Goal: Task Accomplishment & Management: Manage account settings

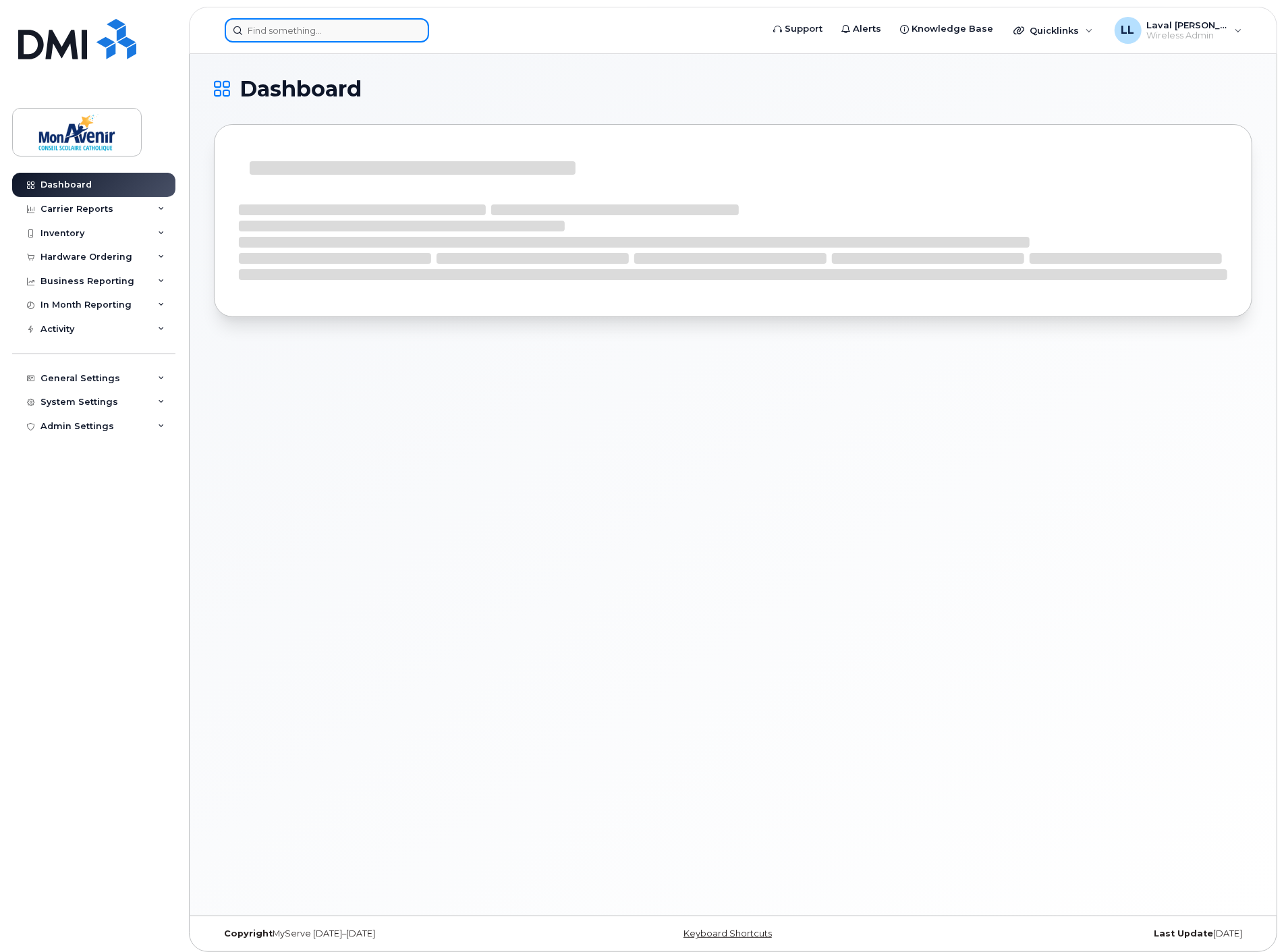
click at [333, 29] on input at bounding box center [327, 30] width 205 height 25
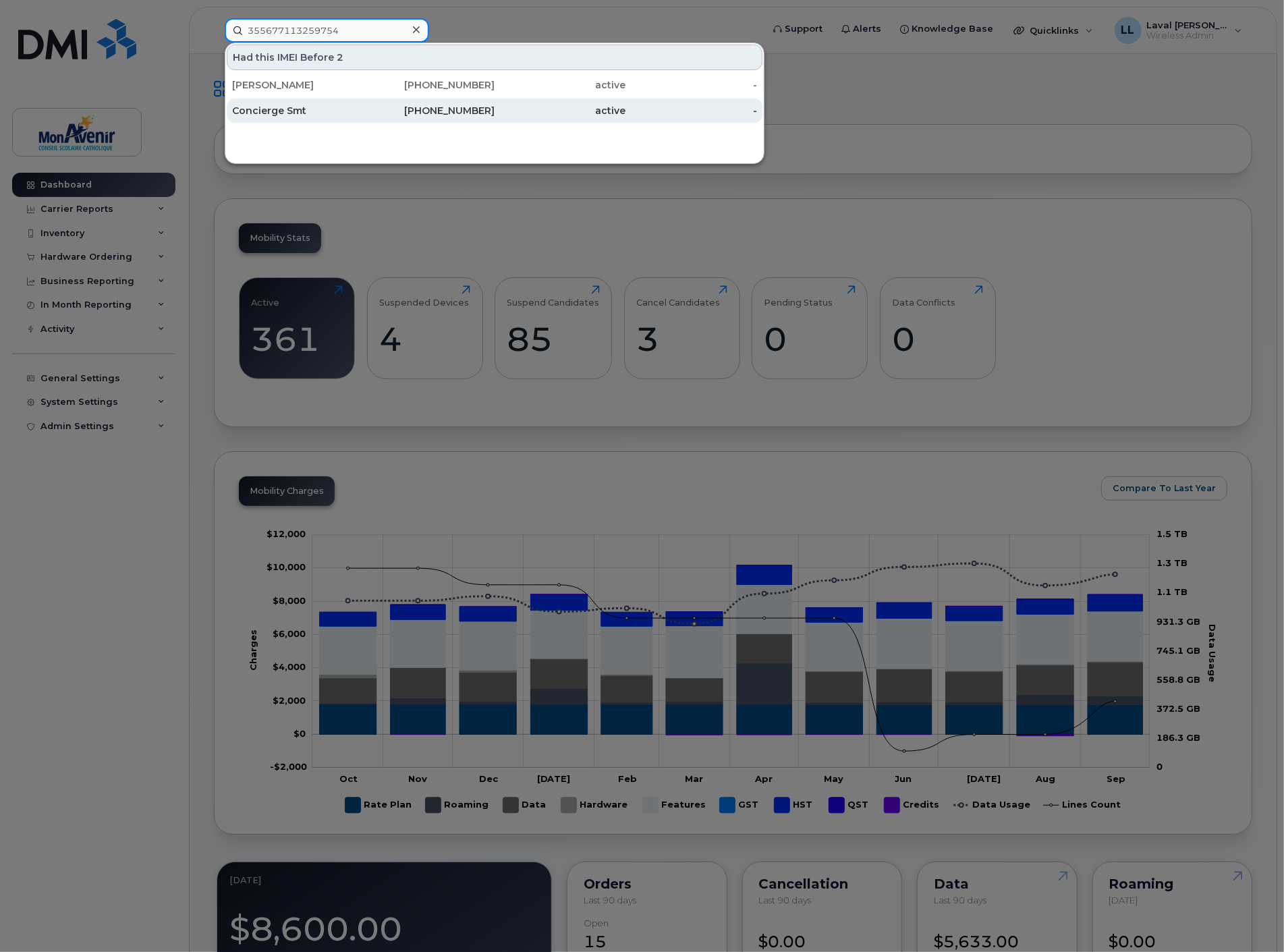
type input "355677113259754"
click at [298, 113] on div "Concierge Smt" at bounding box center [298, 111] width 132 height 14
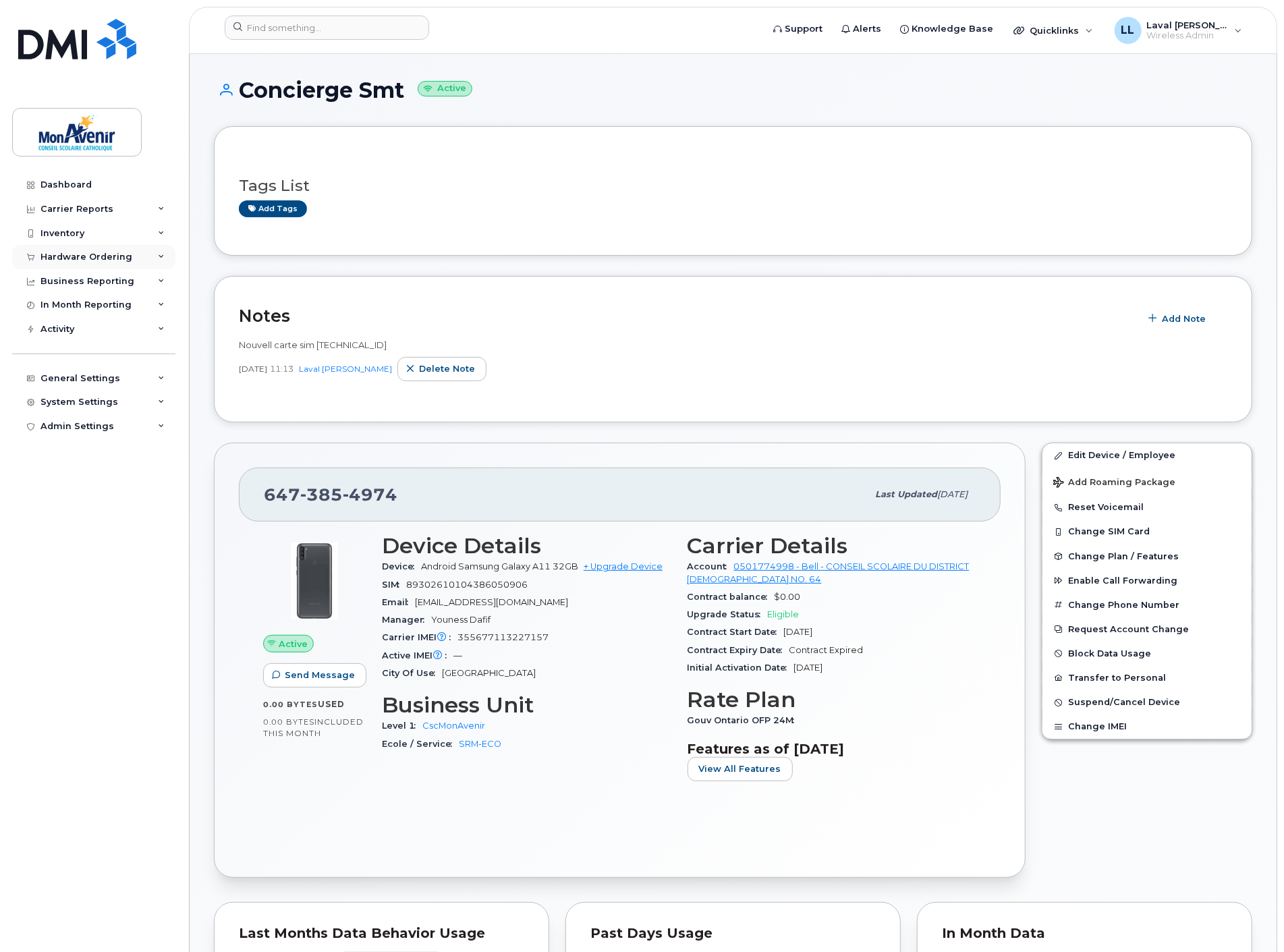
click at [93, 258] on div "Hardware Ordering" at bounding box center [86, 257] width 92 height 11
click at [53, 225] on div "Inventory" at bounding box center [94, 234] width 163 height 25
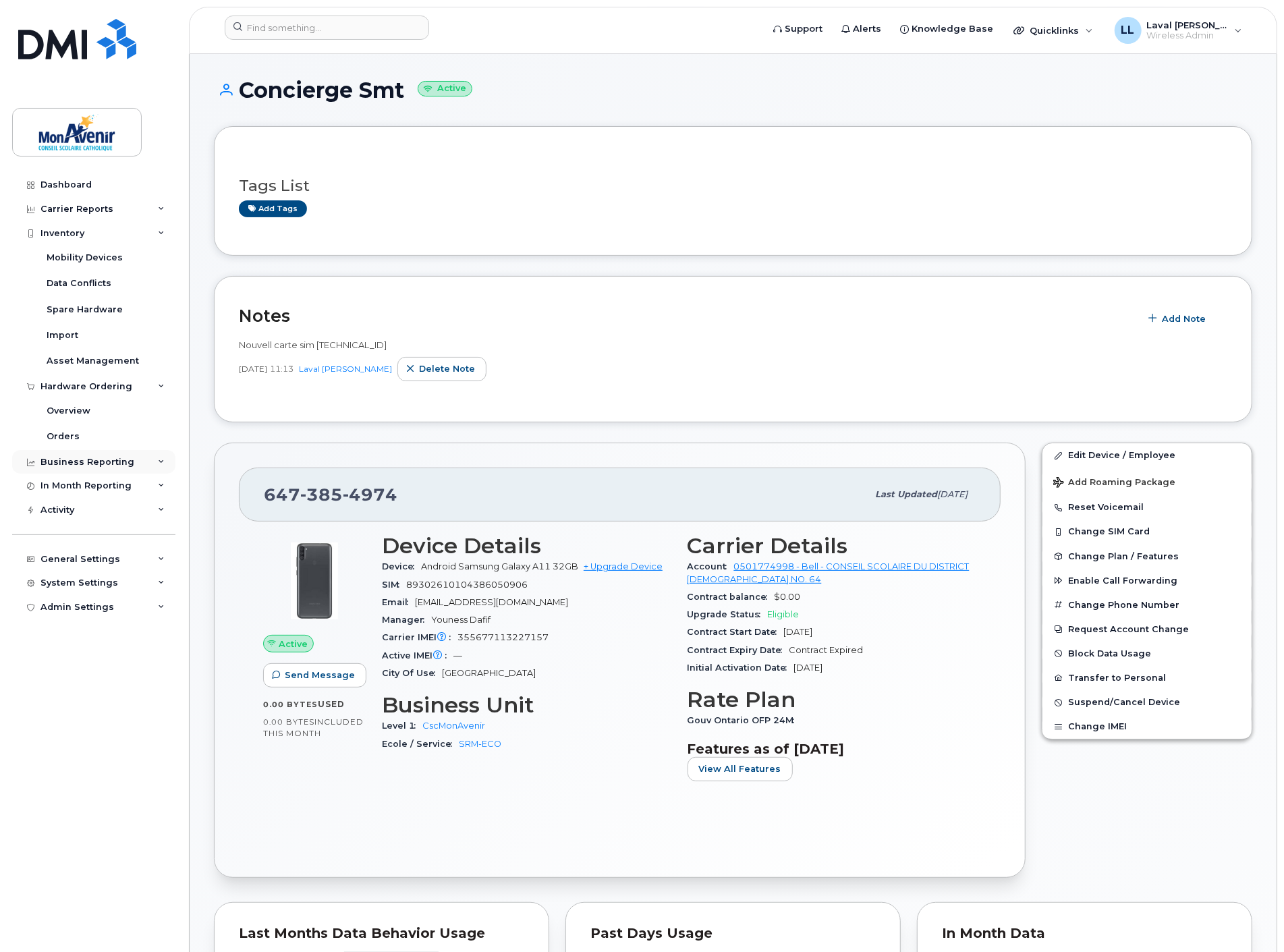
click at [93, 462] on div "Business Reporting" at bounding box center [88, 462] width 94 height 11
click at [84, 591] on div "General Settings" at bounding box center [94, 585] width 163 height 25
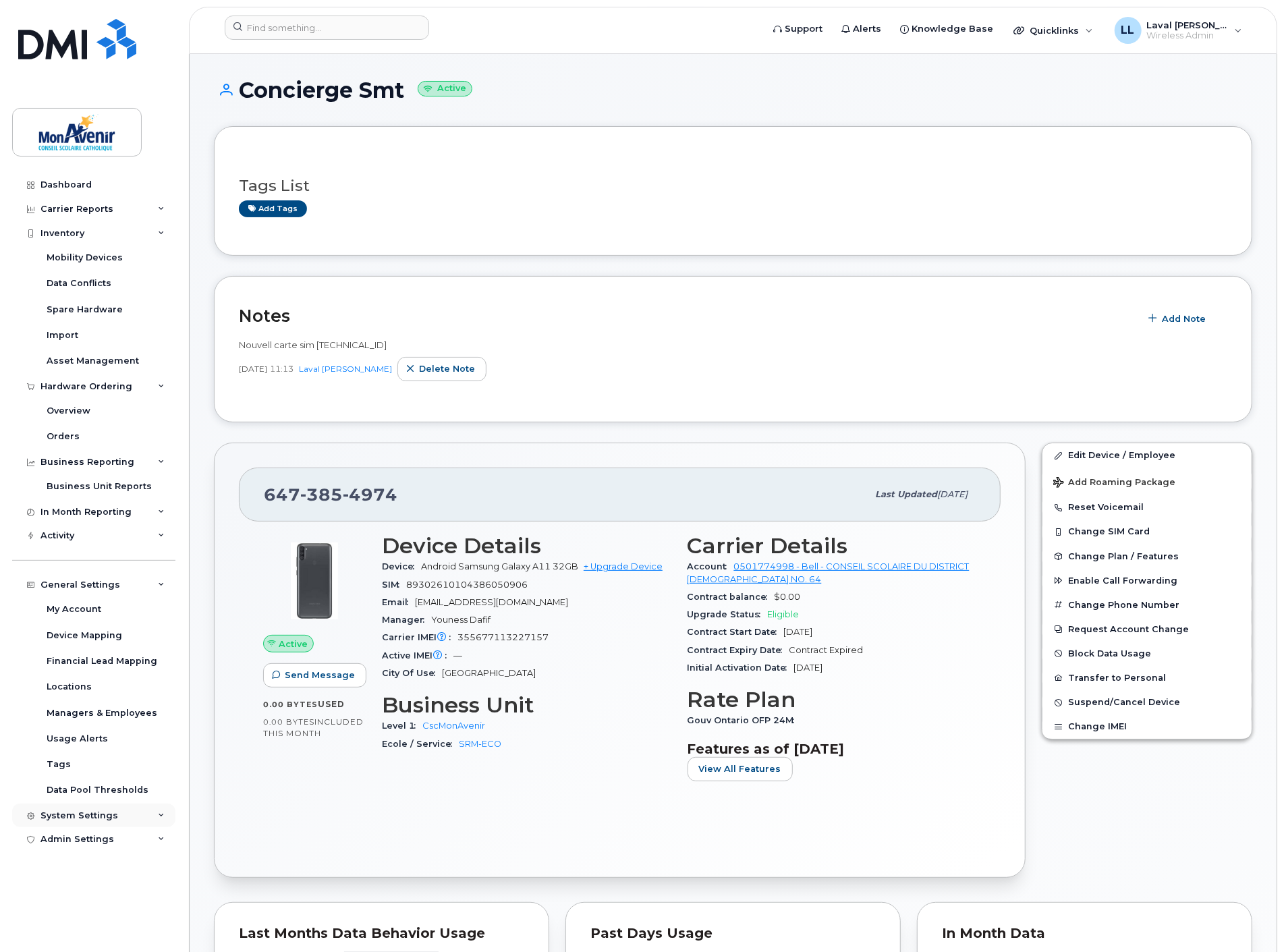
click at [77, 815] on div "System Settings" at bounding box center [79, 815] width 77 height 11
click at [72, 309] on div "Spare Hardware" at bounding box center [84, 310] width 76 height 12
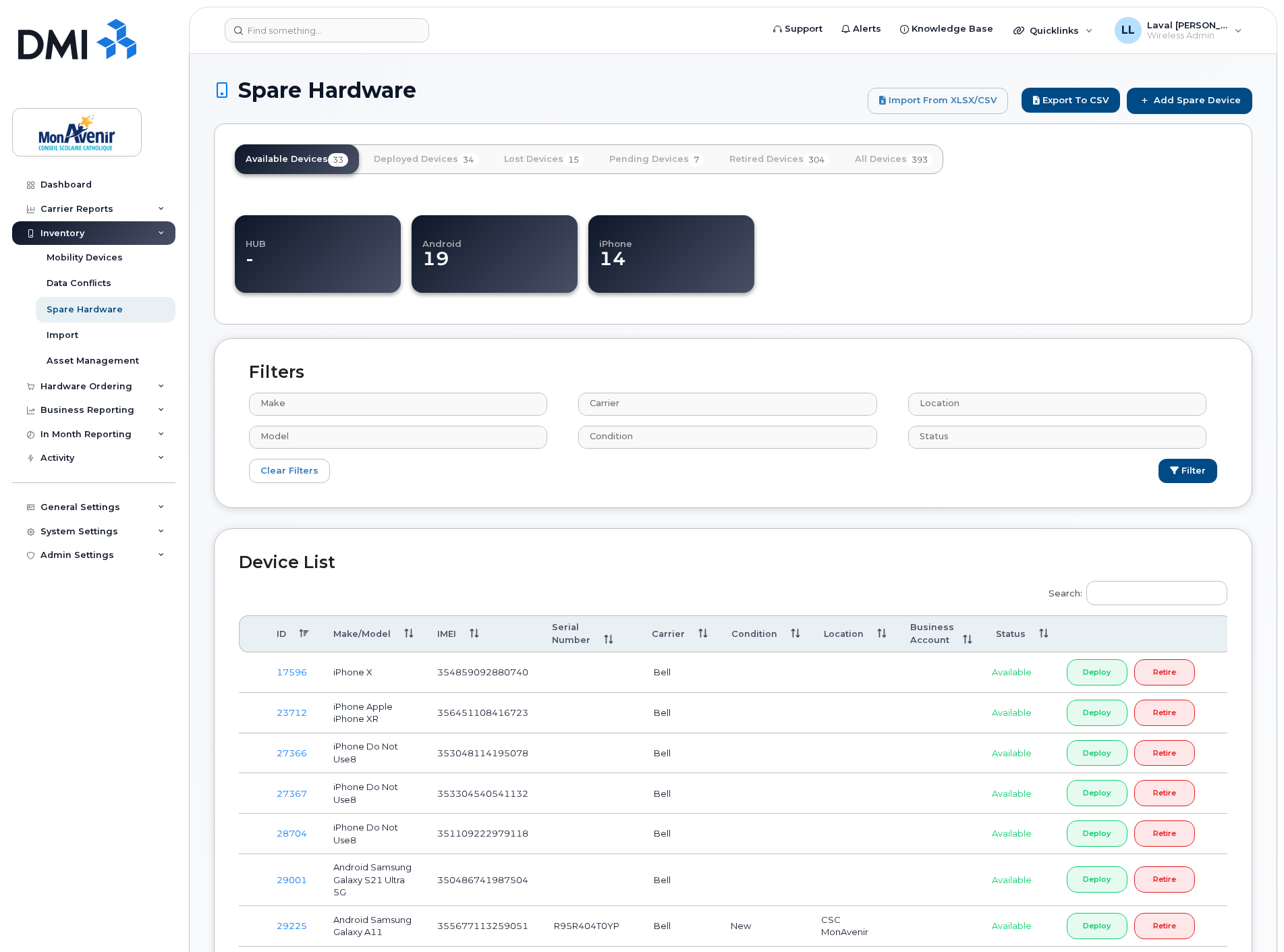
select select
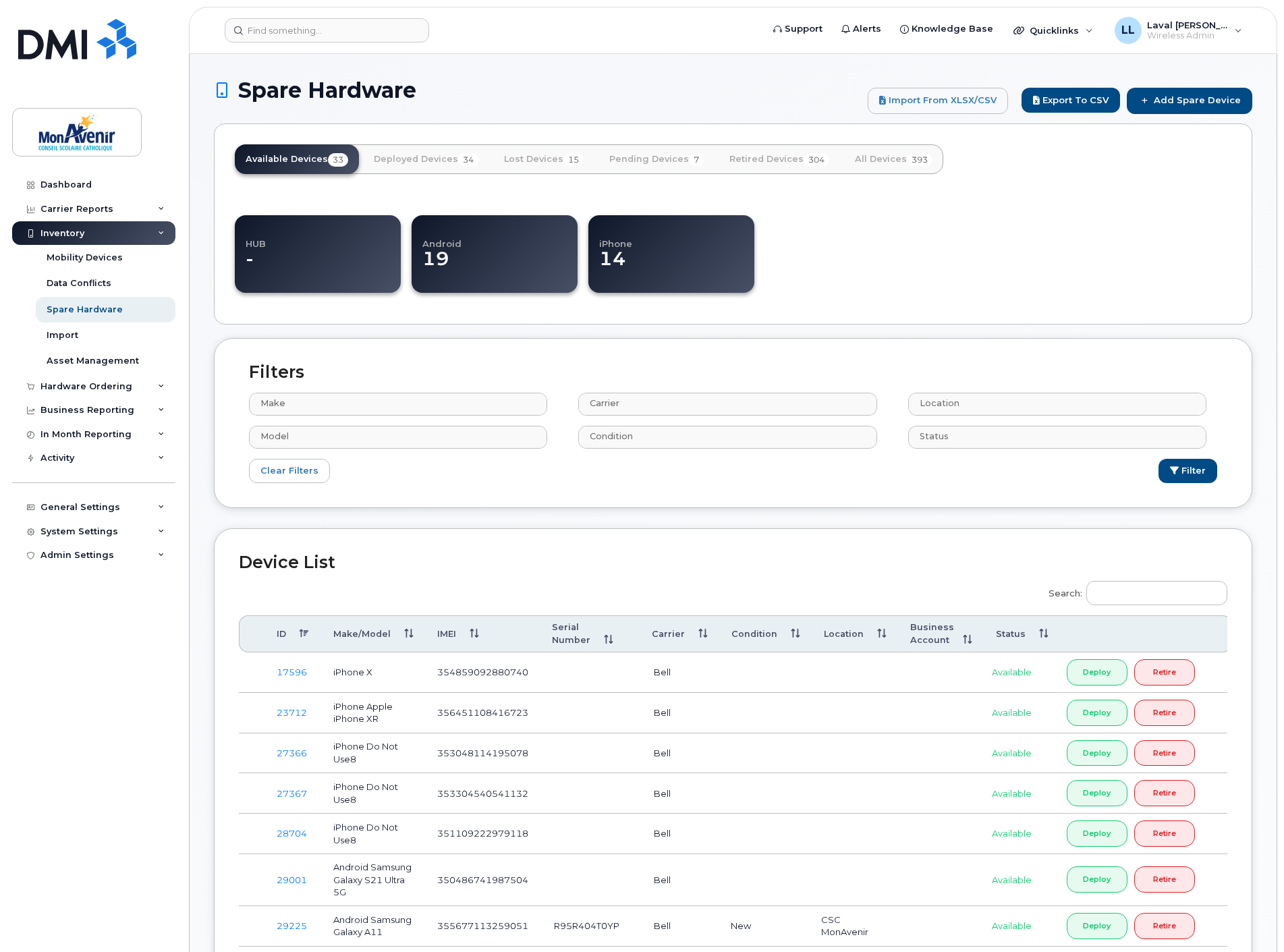
select select
click at [629, 441] on input "text" at bounding box center [728, 436] width 286 height 19
drag, startPoint x: 501, startPoint y: 495, endPoint x: 482, endPoint y: 493, distance: 19.1
type input "Condition"
click at [1138, 596] on input "Search:" at bounding box center [1156, 593] width 141 height 25
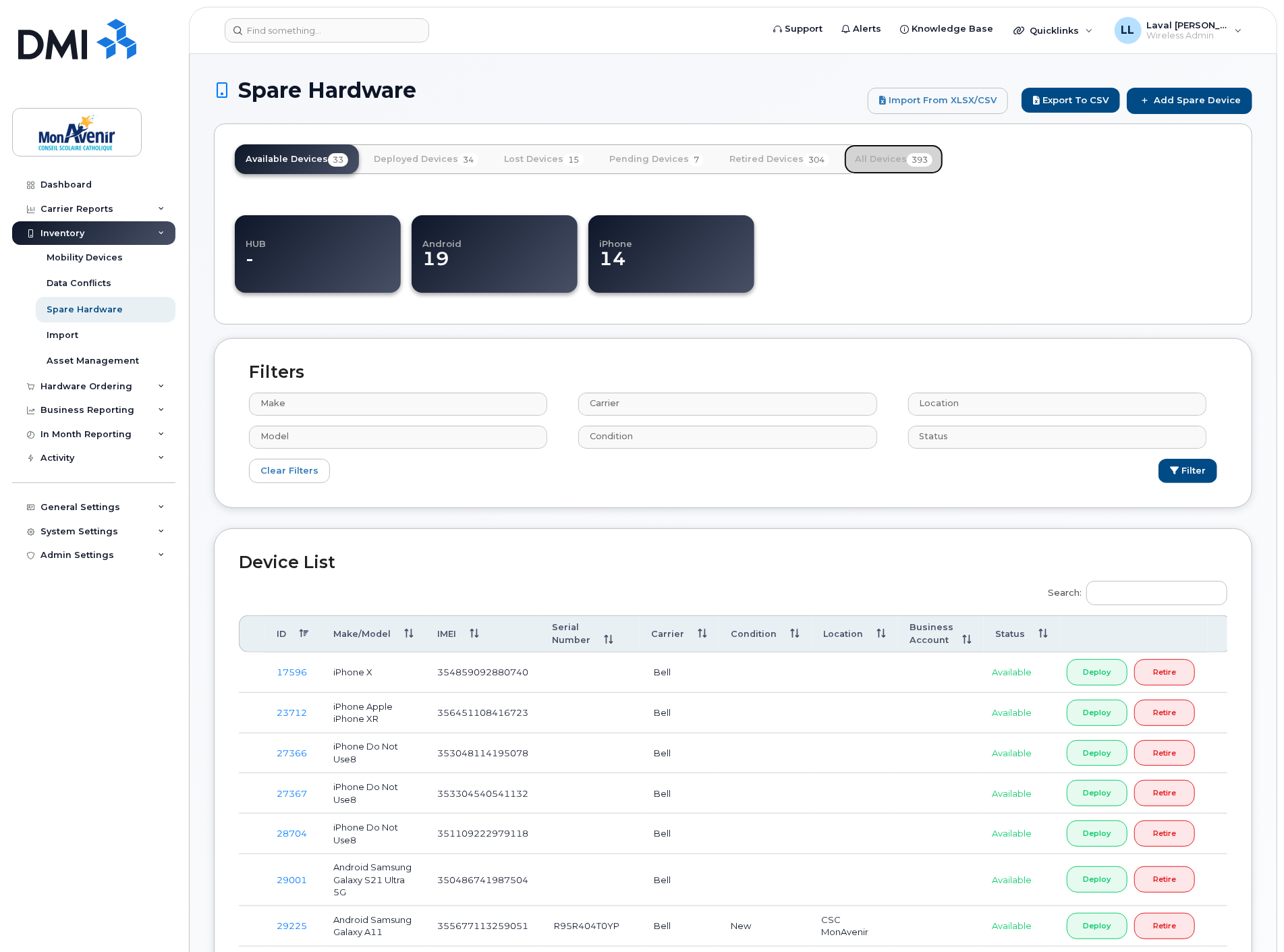
click at [887, 156] on link "All Devices 393" at bounding box center [893, 159] width 99 height 30
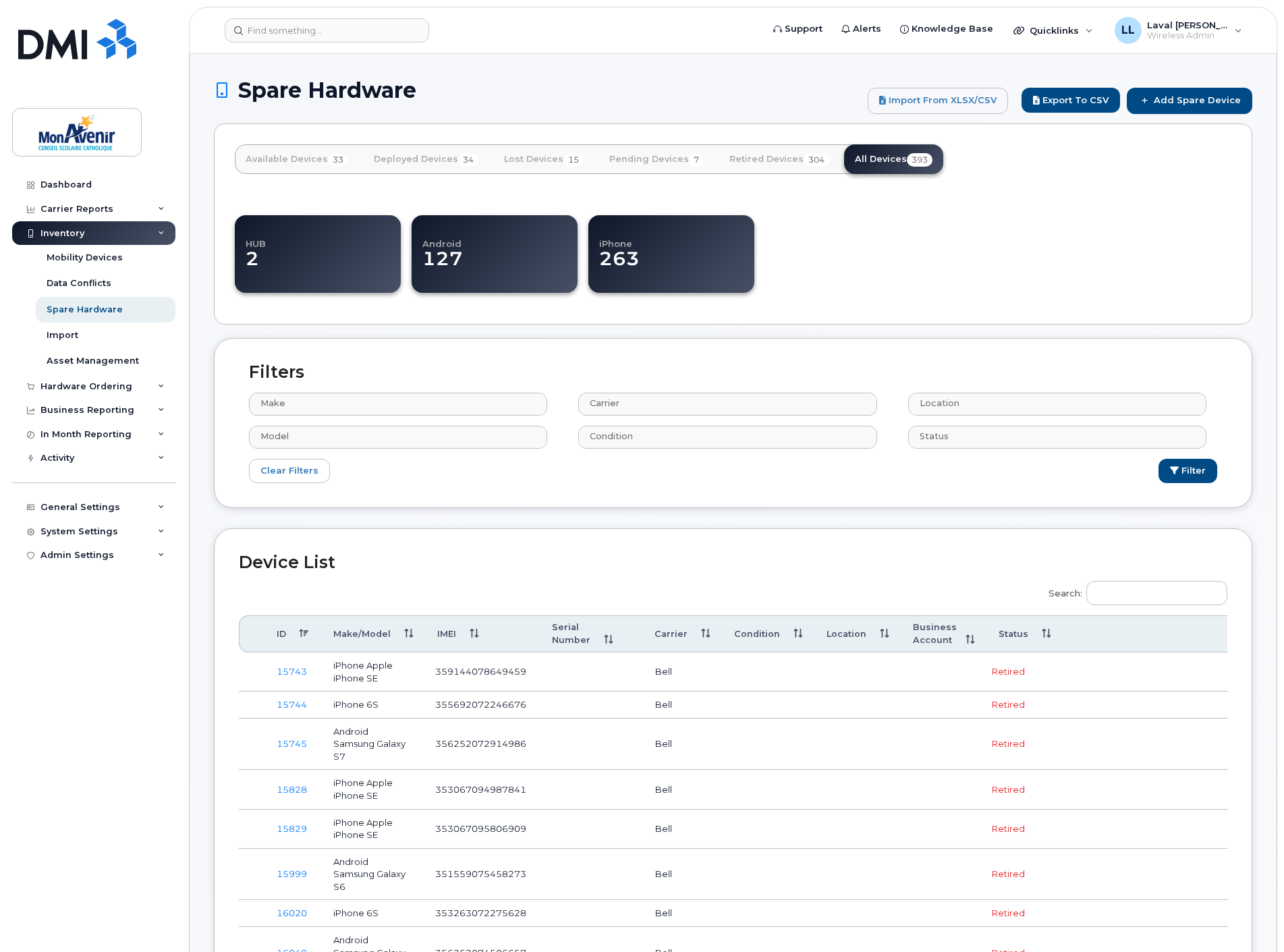
select select
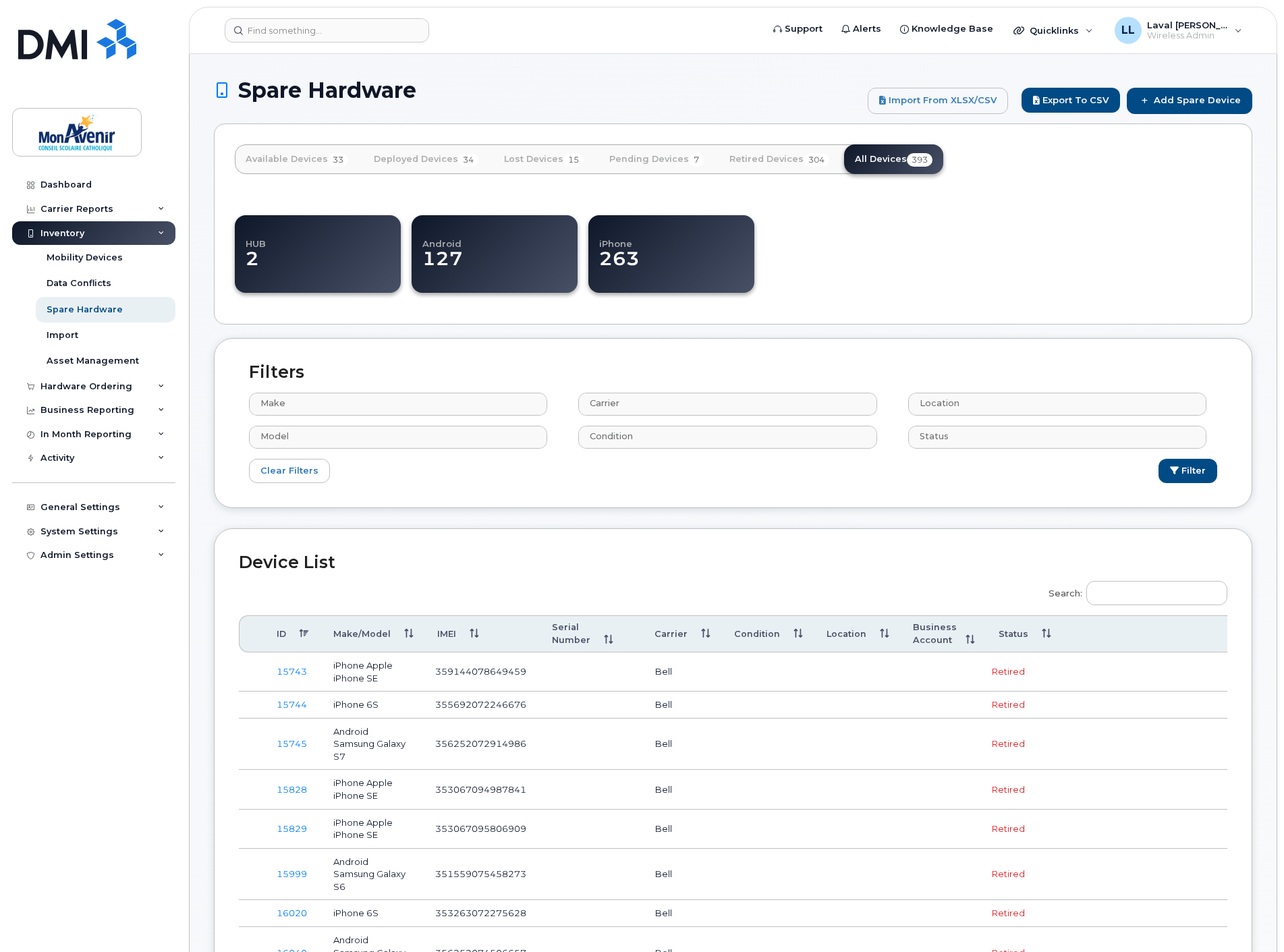
select select
click at [1110, 585] on input "Search:" at bounding box center [1156, 593] width 141 height 25
paste input "355677113259754"
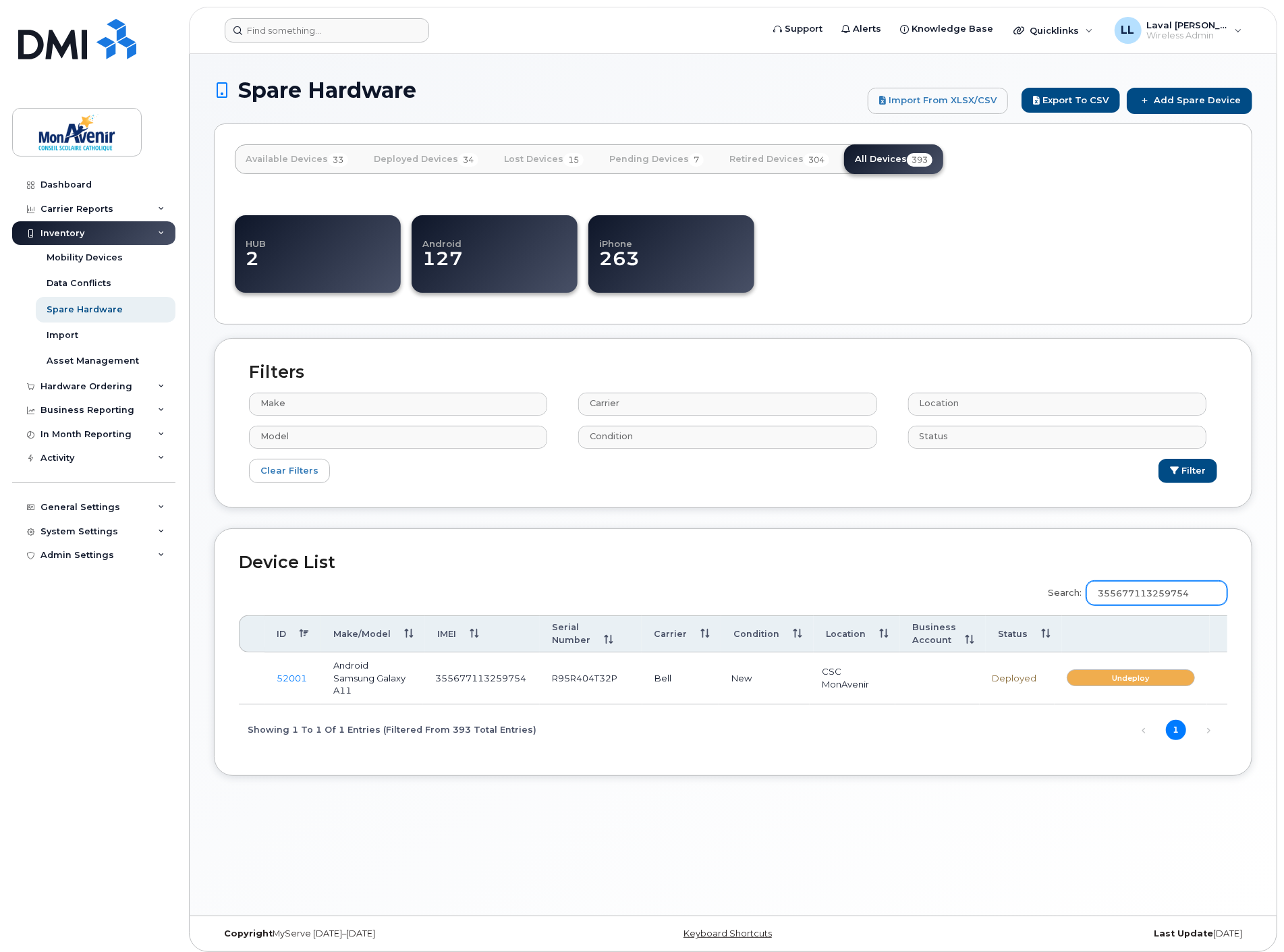
type input "355677113259754"
click at [320, 36] on input at bounding box center [327, 30] width 205 height 25
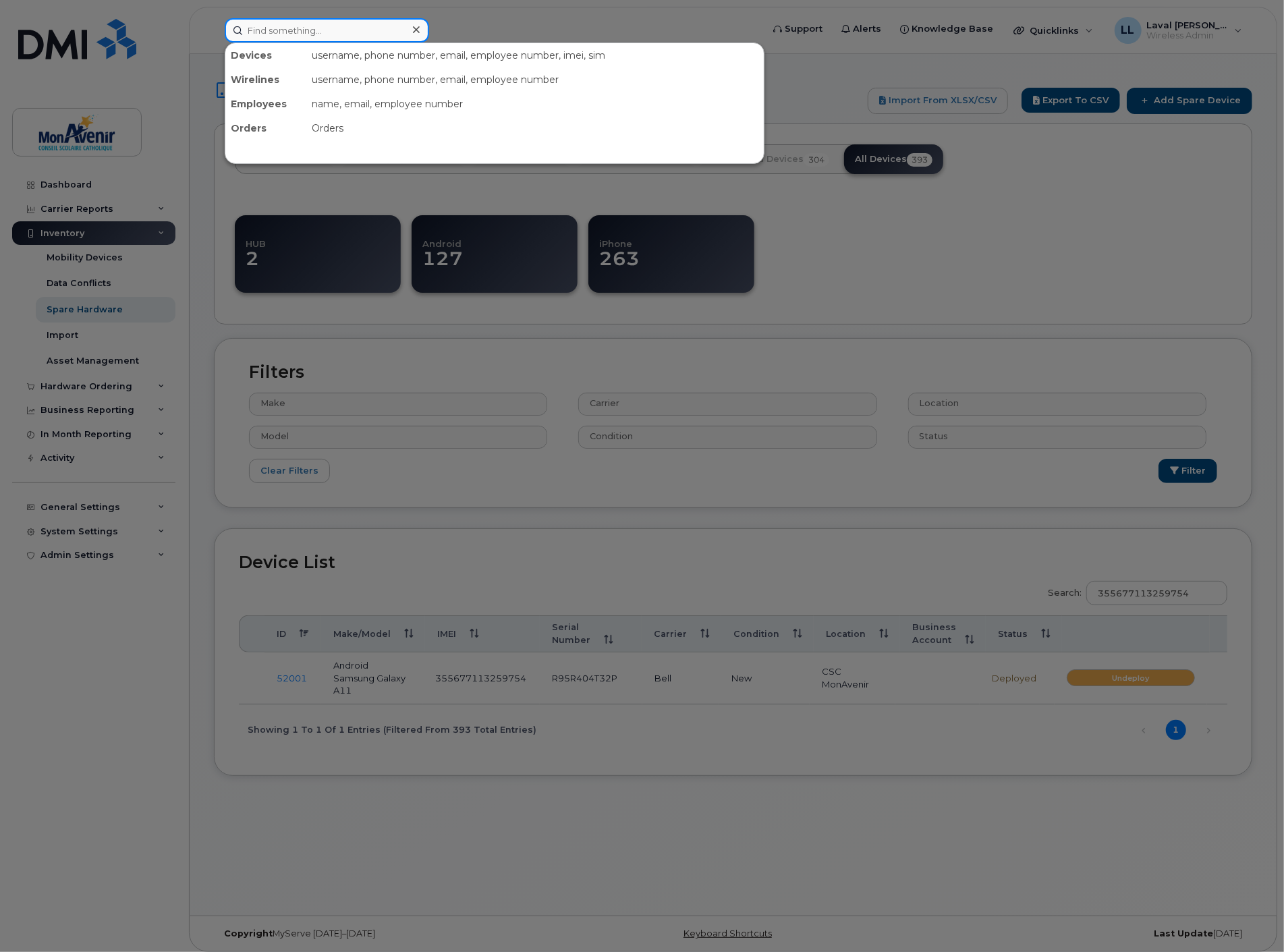
paste input "355677113259754"
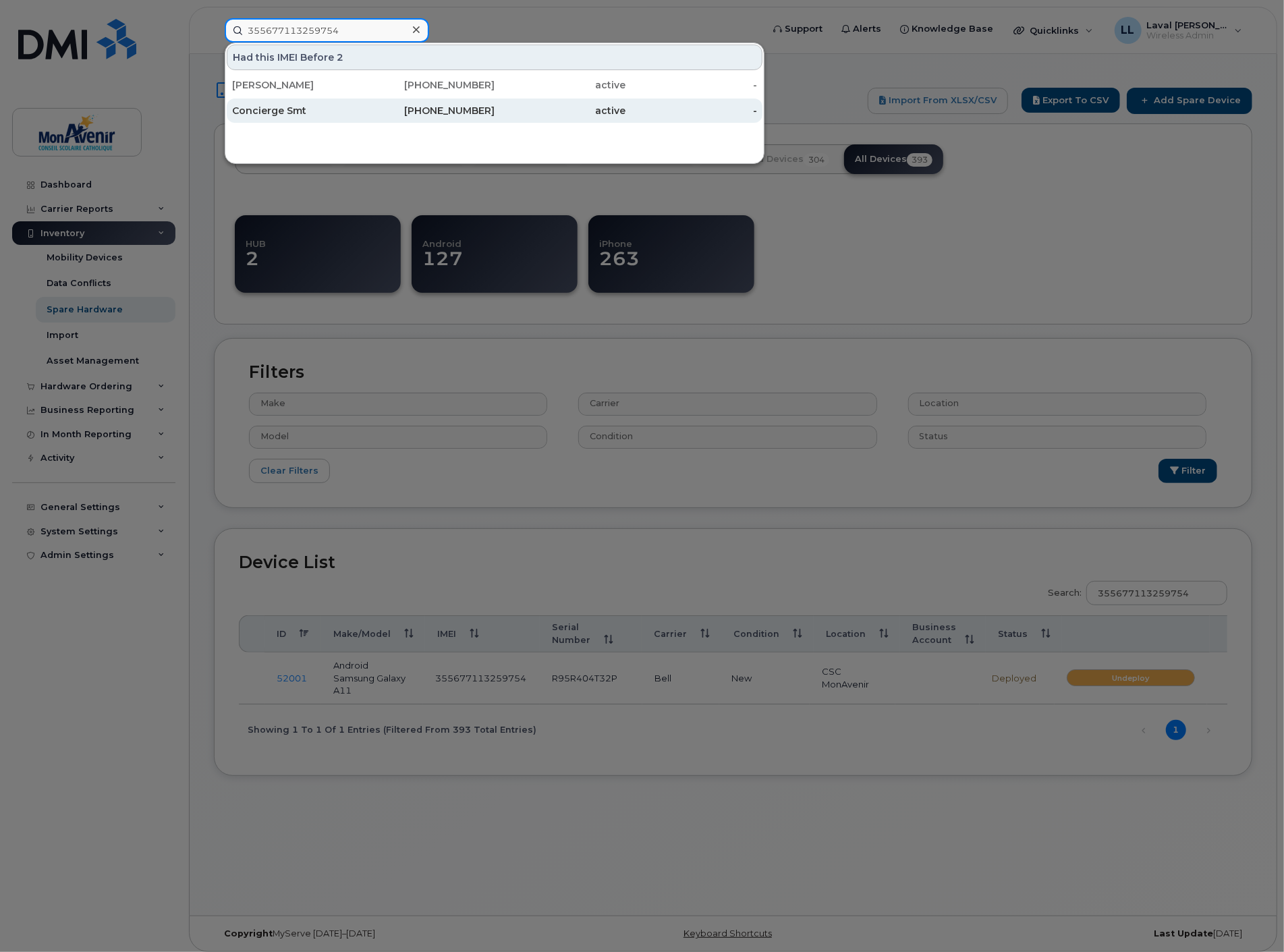
type input "355677113259754"
click at [285, 109] on div "Concierge Smt" at bounding box center [298, 111] width 132 height 14
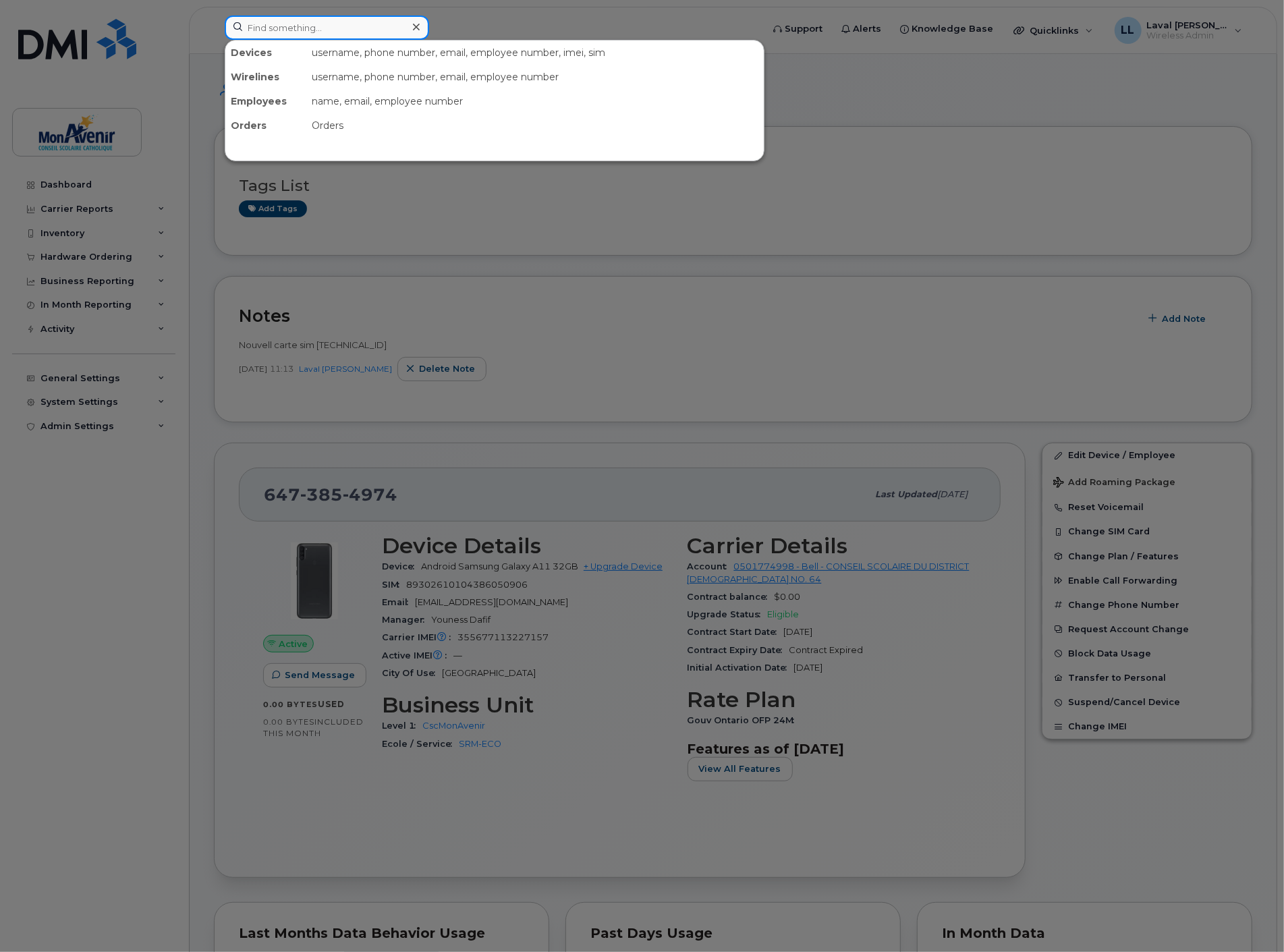
click at [319, 23] on input at bounding box center [327, 27] width 205 height 25
paste input "355677113259754"
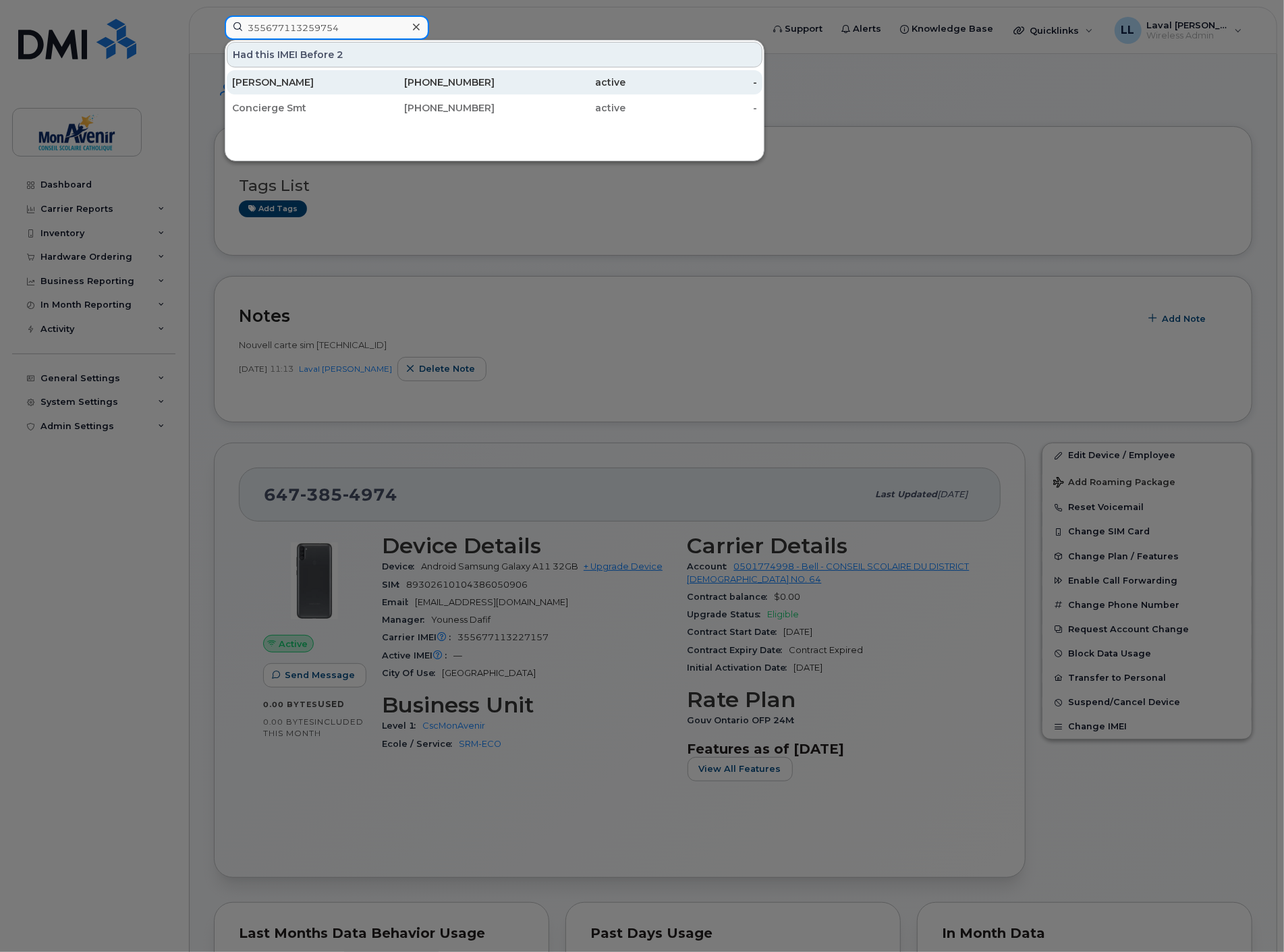
type input "355677113259754"
click at [266, 82] on div "Pierre Ayoga" at bounding box center [298, 82] width 132 height 14
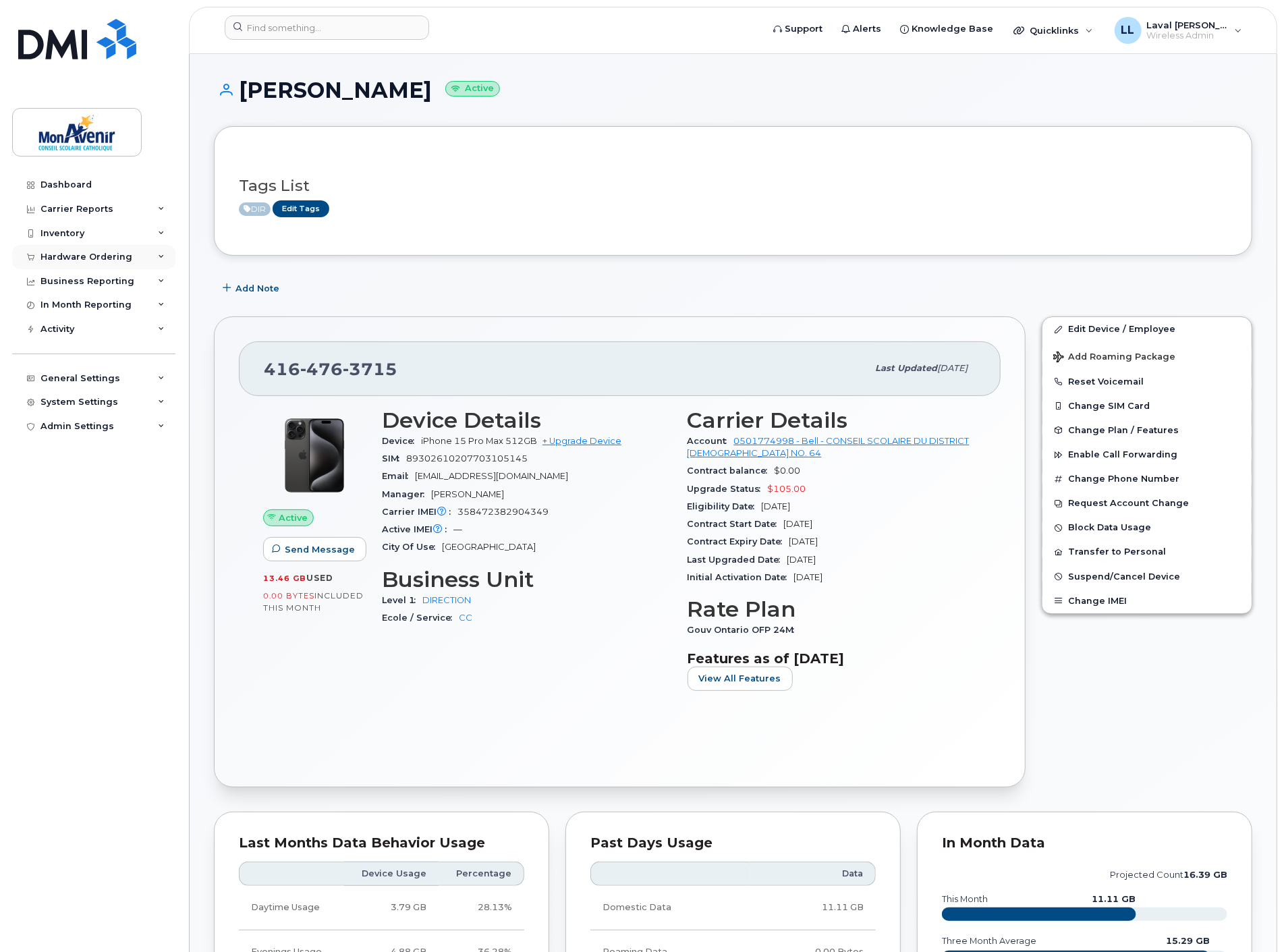
click at [98, 255] on div "Hardware Ordering" at bounding box center [86, 257] width 92 height 11
click at [63, 309] on div "Orders" at bounding box center [63, 307] width 33 height 12
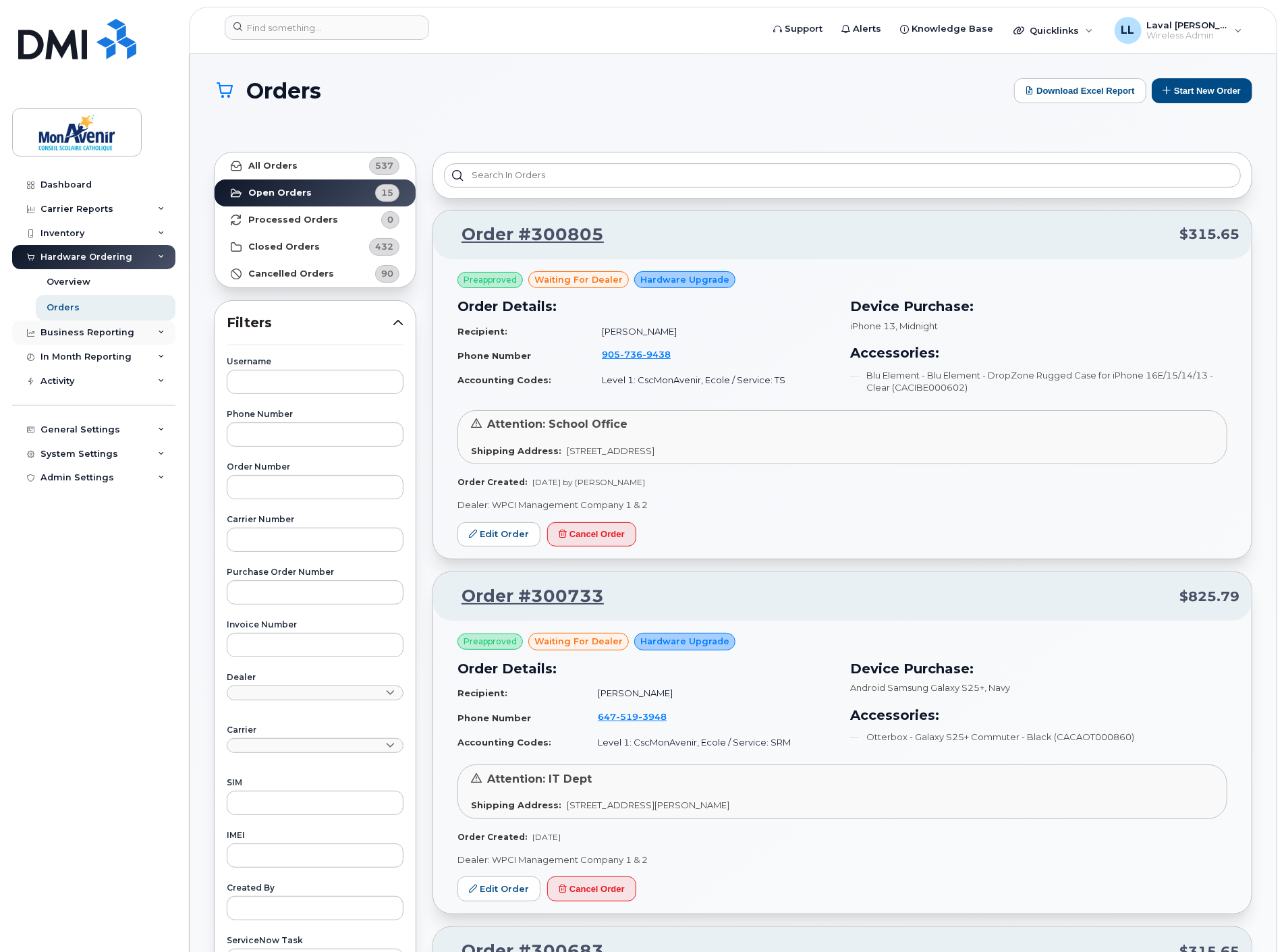
click at [75, 331] on div "Business Reporting" at bounding box center [88, 332] width 94 height 11
click at [88, 449] on div "General Settings" at bounding box center [94, 456] width 163 height 25
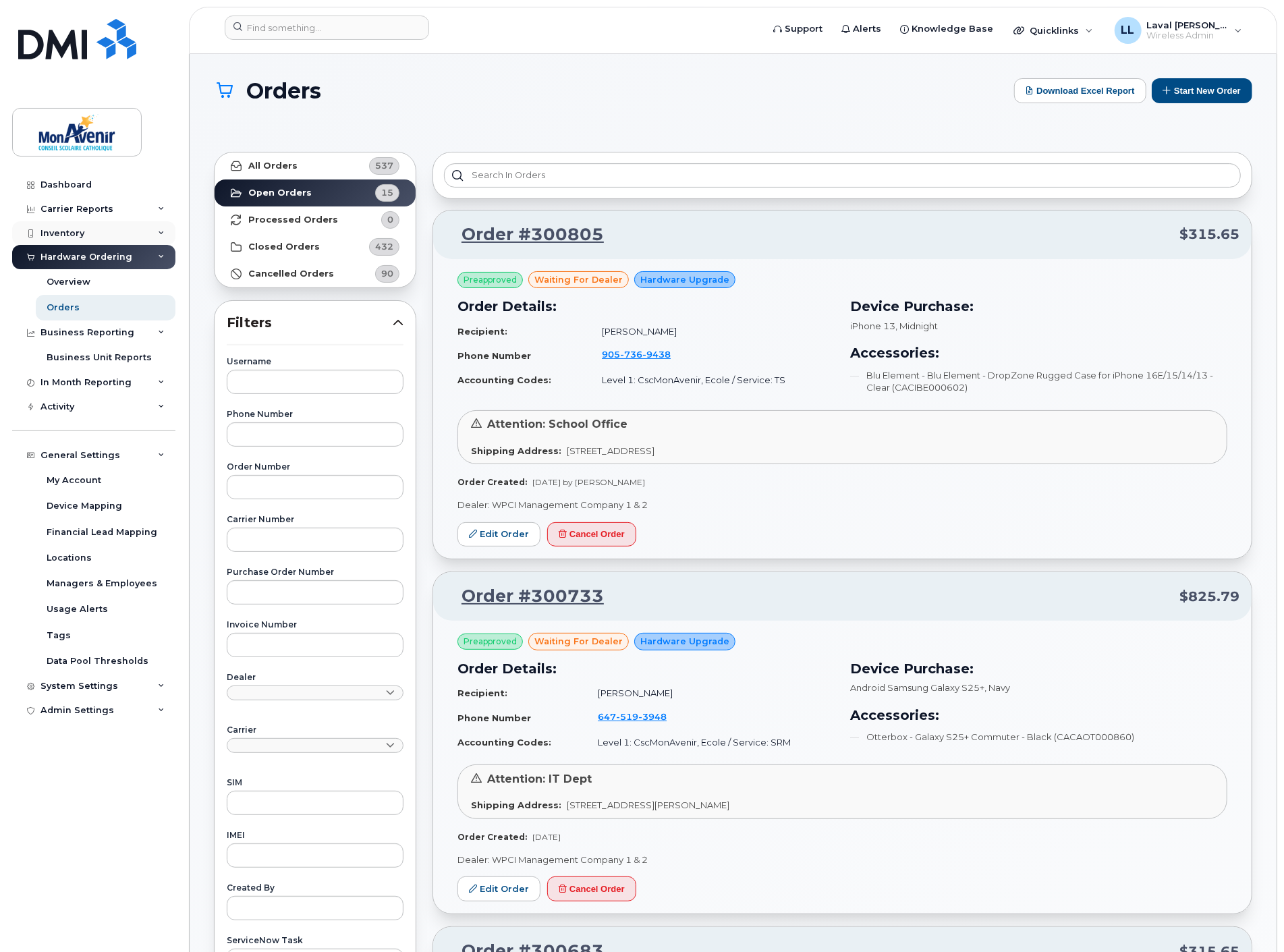
click at [64, 230] on div "Inventory" at bounding box center [62, 233] width 44 height 11
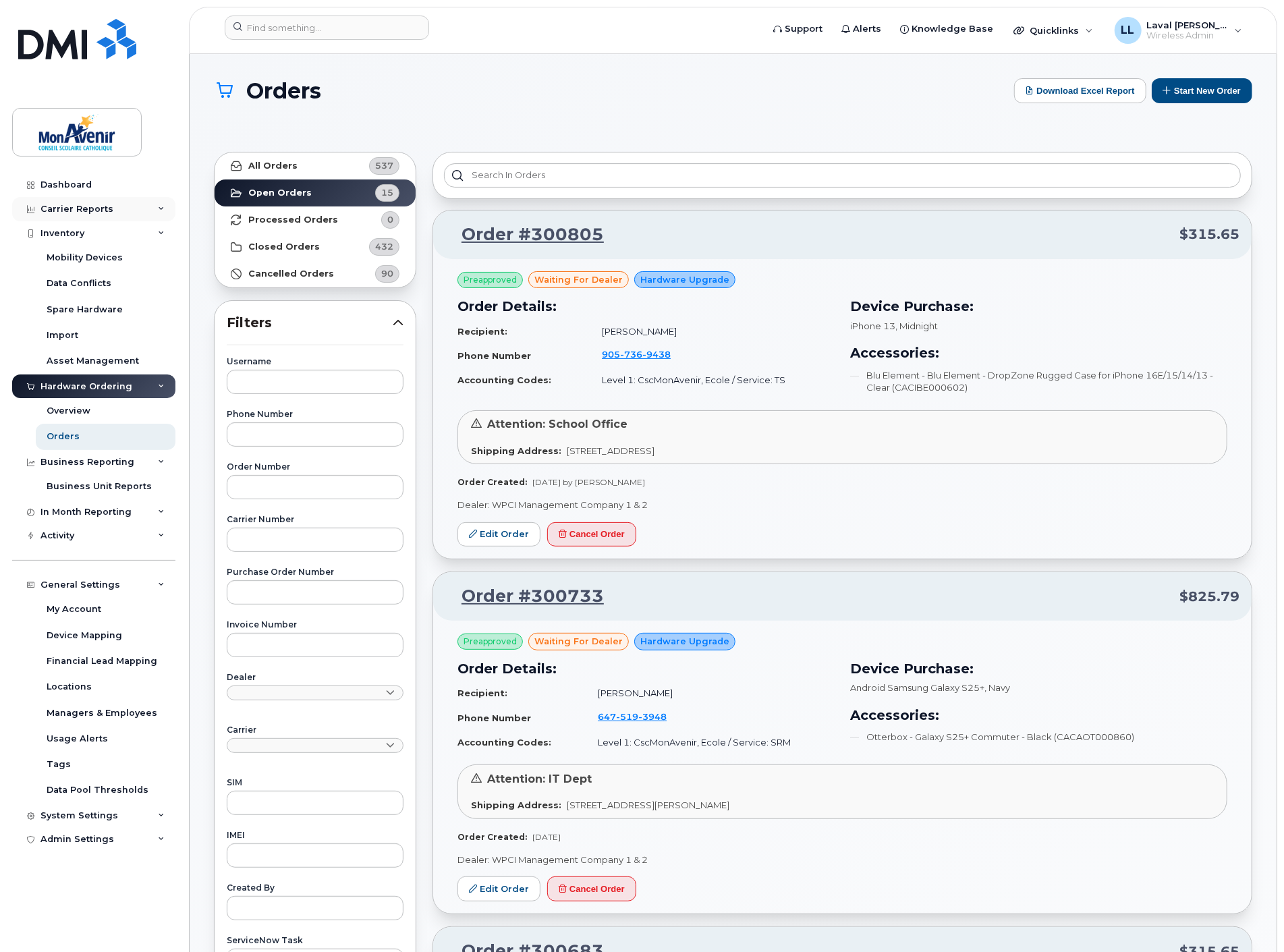
click at [85, 209] on div "Carrier Reports" at bounding box center [77, 209] width 73 height 11
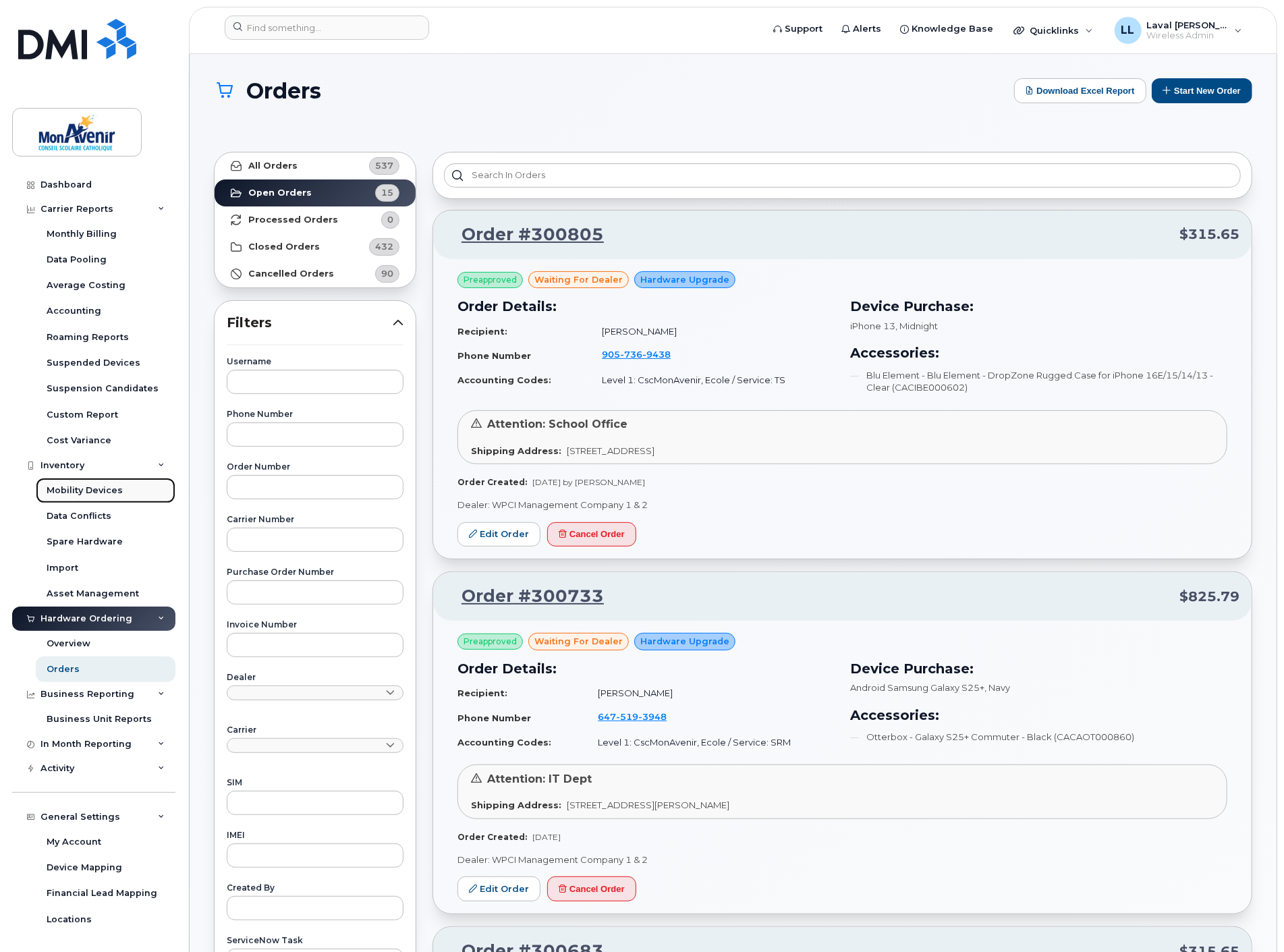
click at [90, 490] on div "Mobility Devices" at bounding box center [84, 490] width 76 height 12
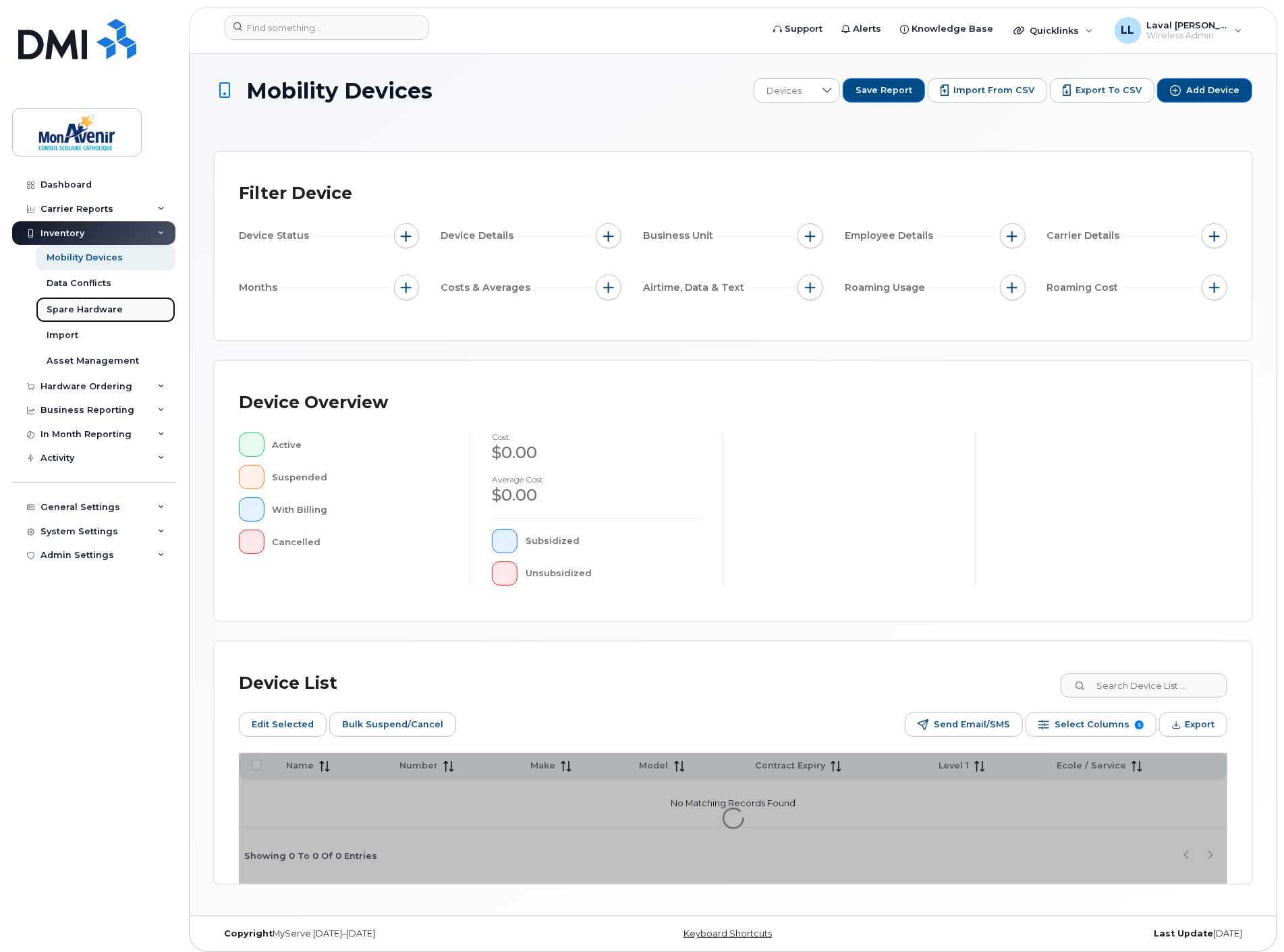
click at [85, 308] on div "Spare Hardware" at bounding box center [84, 310] width 76 height 12
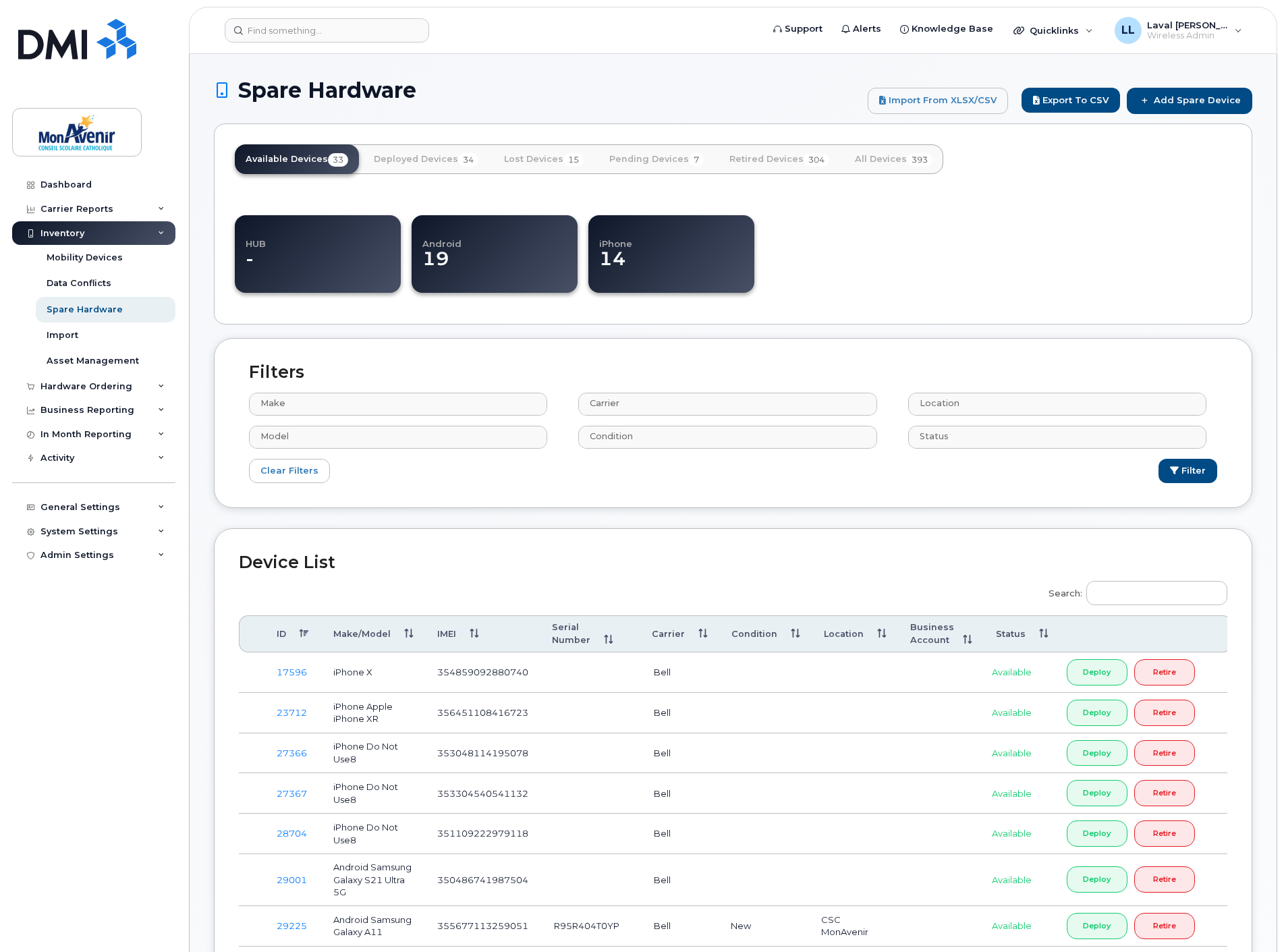
select select
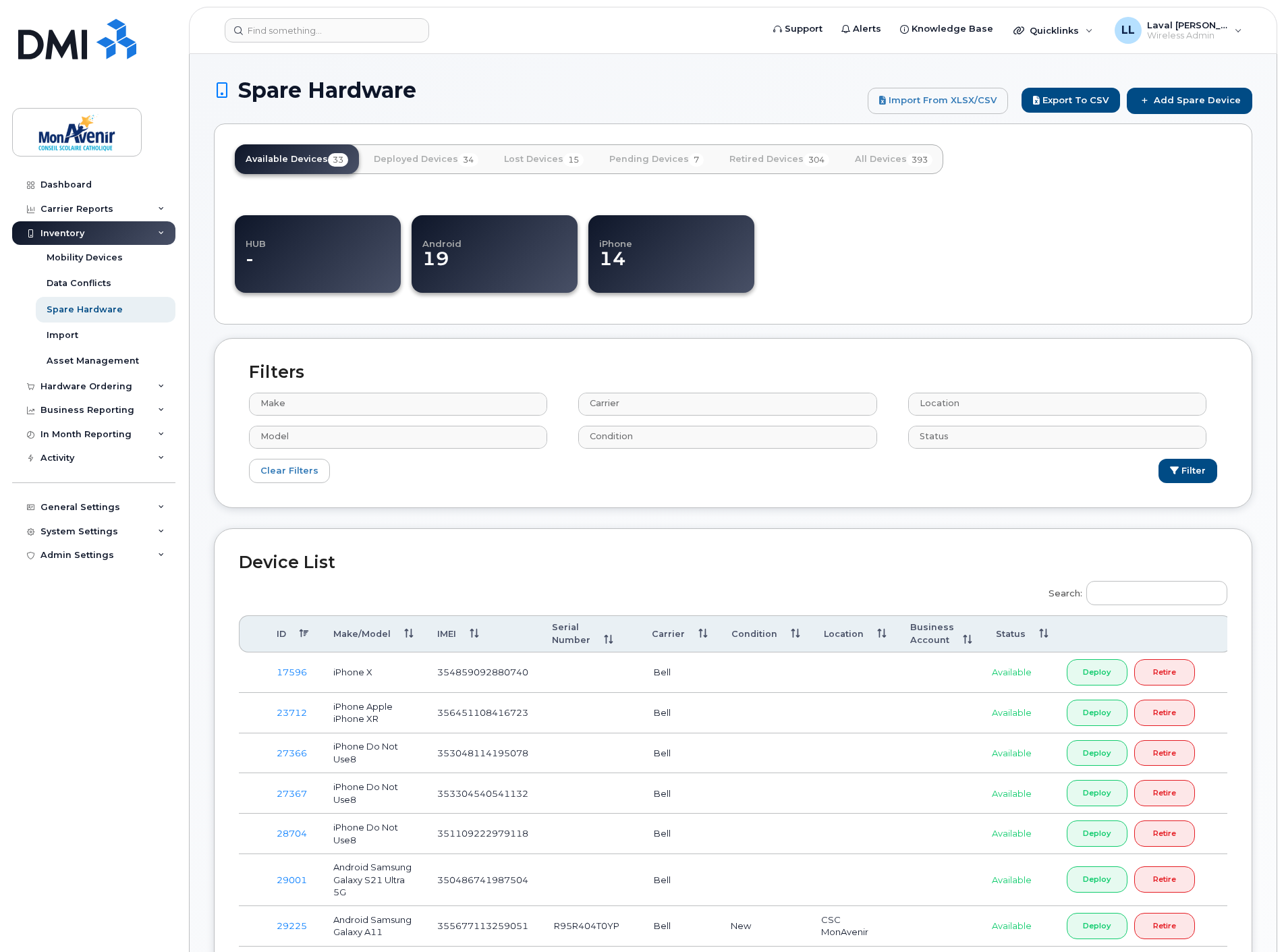
select select
click at [880, 158] on link "All Devices 393" at bounding box center [893, 159] width 99 height 30
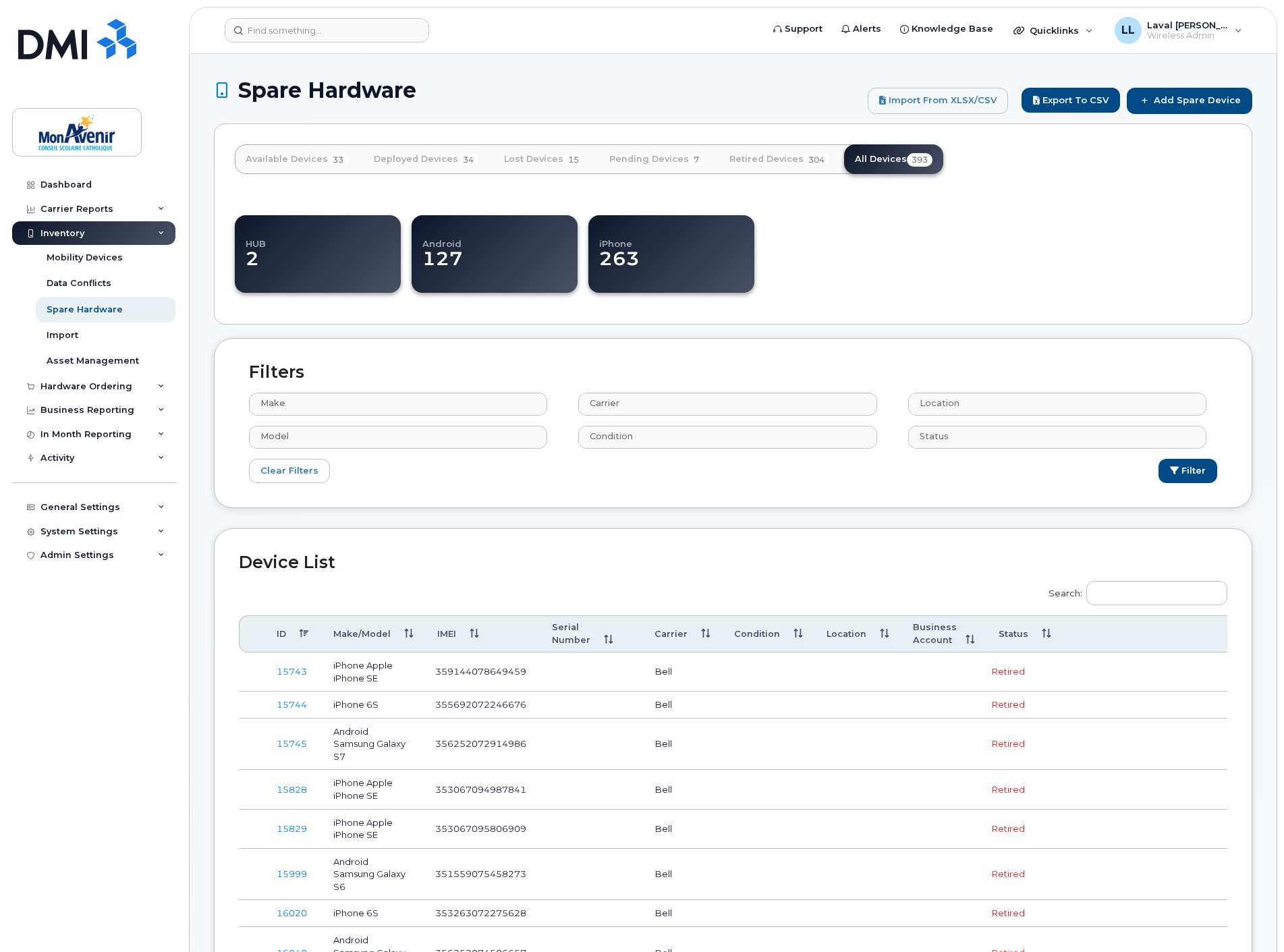
select select
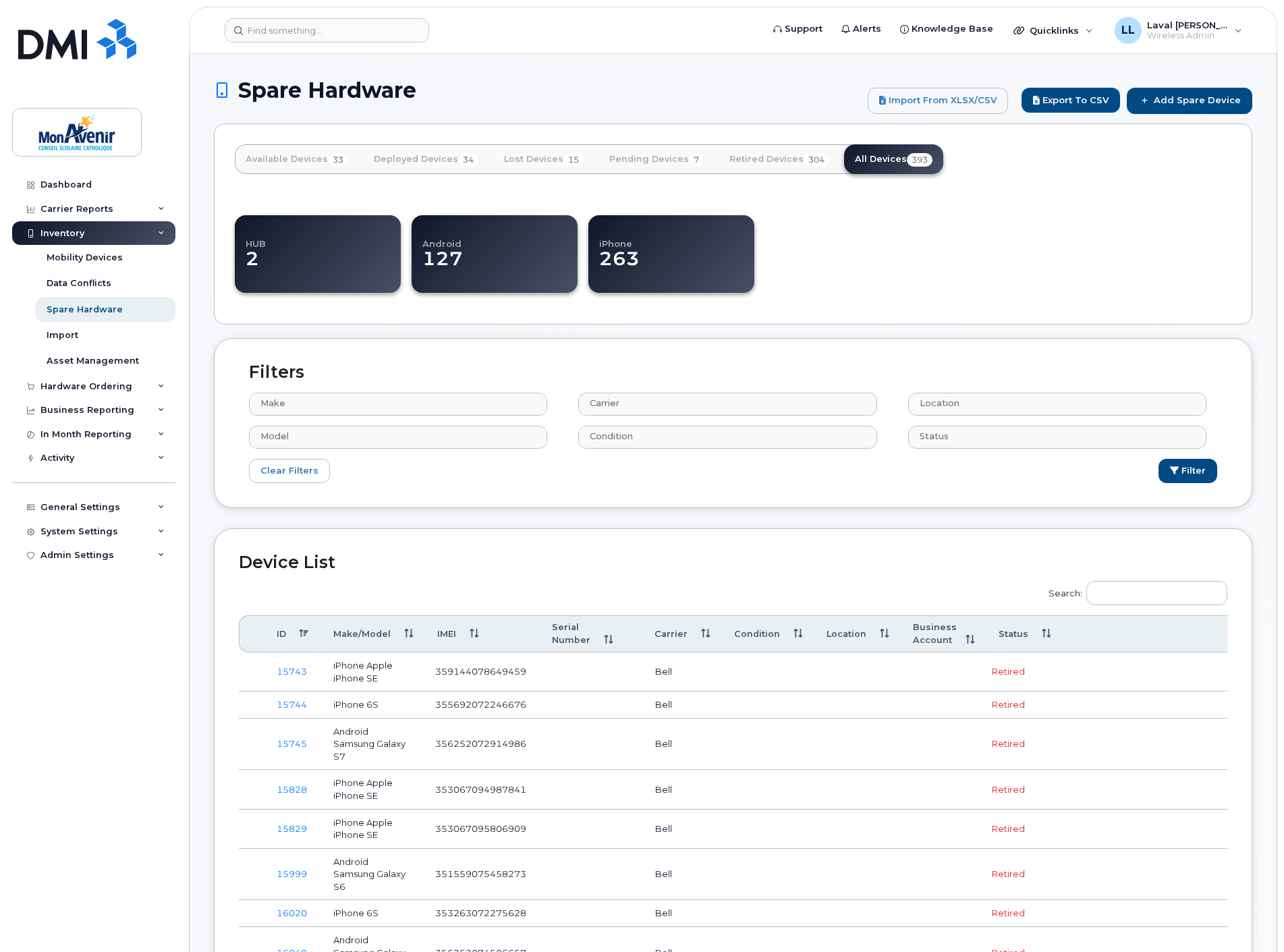
select select
click at [1138, 585] on input "Search:" at bounding box center [1156, 593] width 141 height 25
paste input "355677113259754"
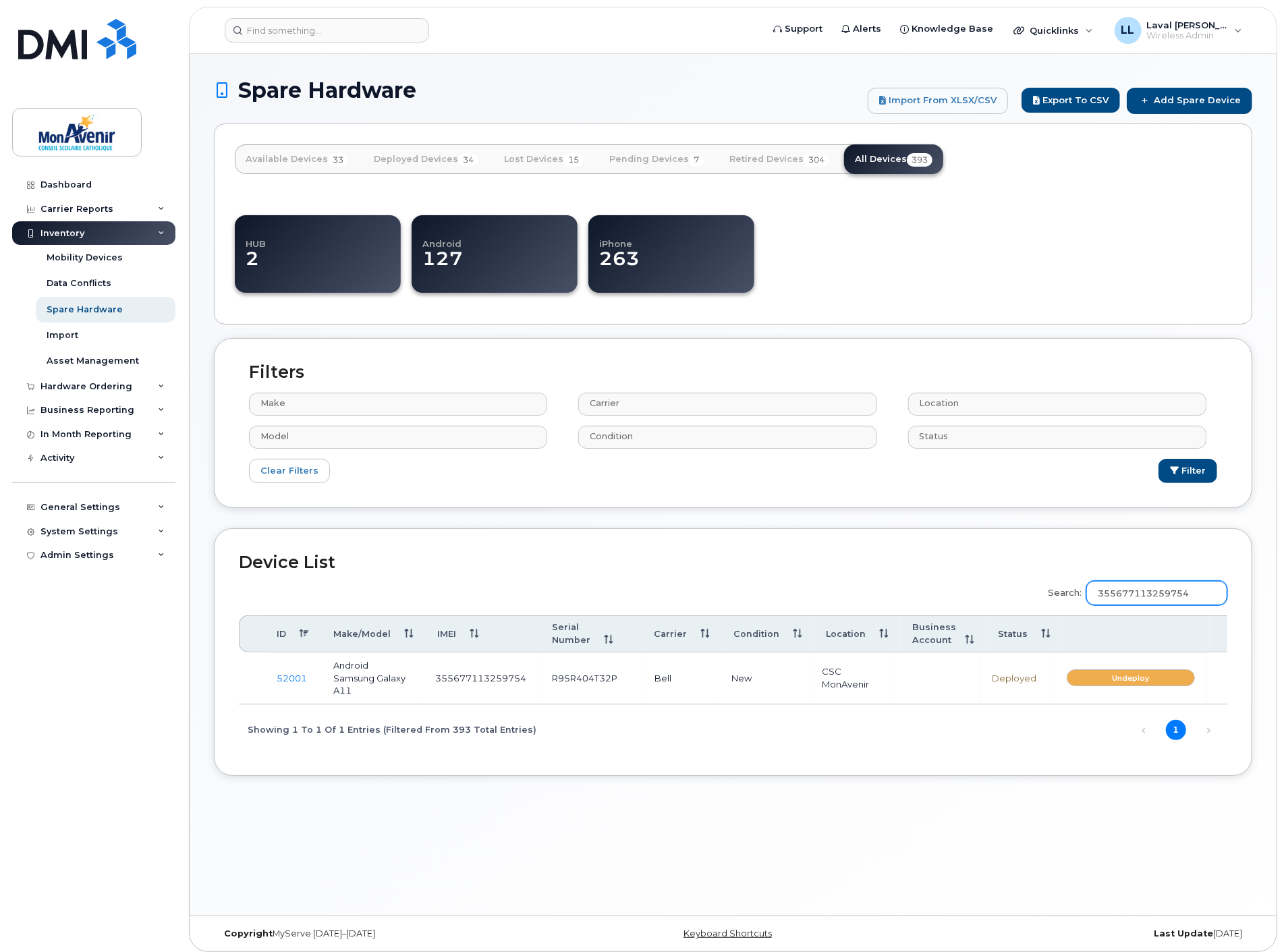
type input "355677113259754"
click at [292, 675] on link "52001" at bounding box center [292, 678] width 30 height 11
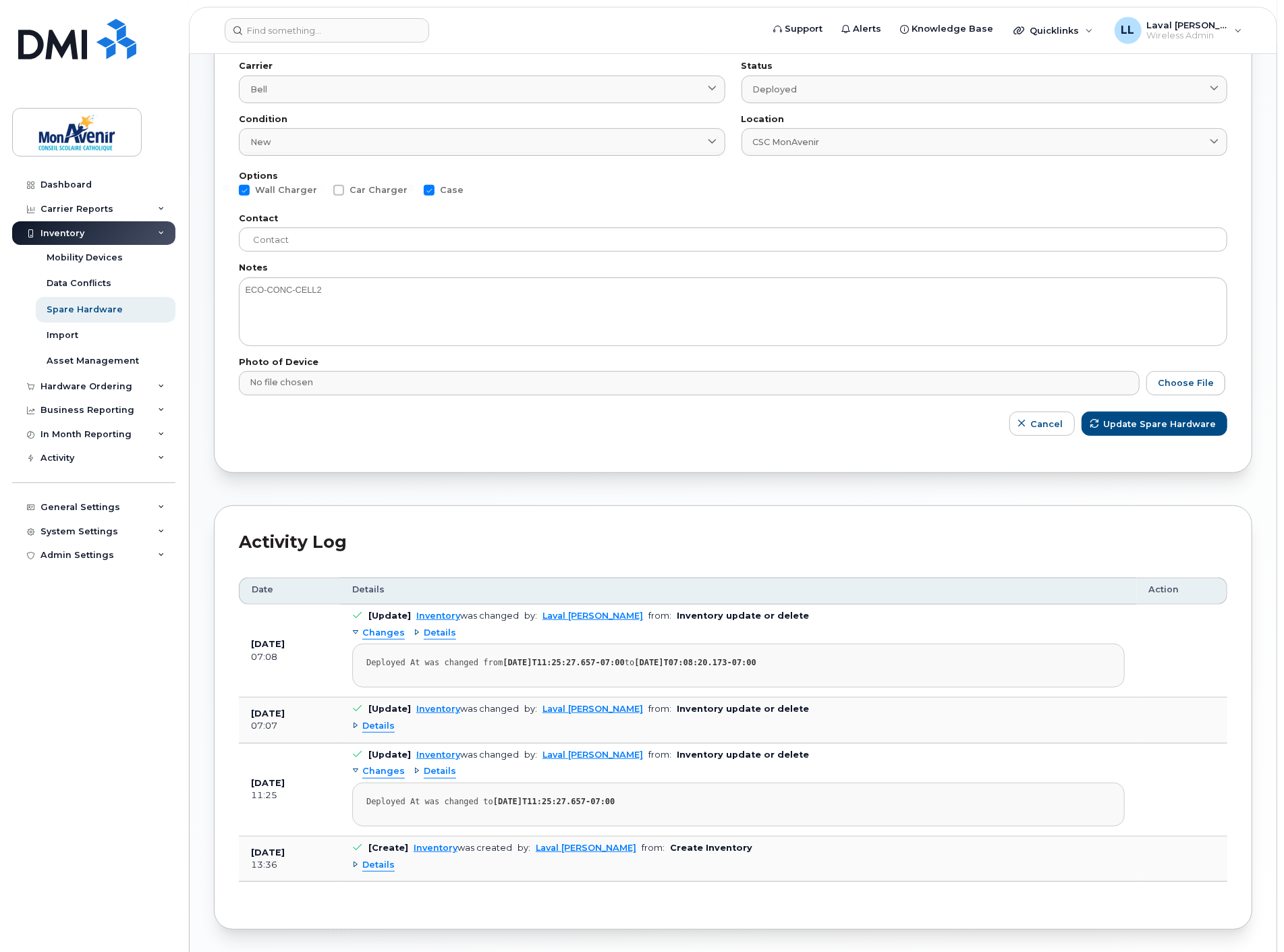
scroll to position [150, 0]
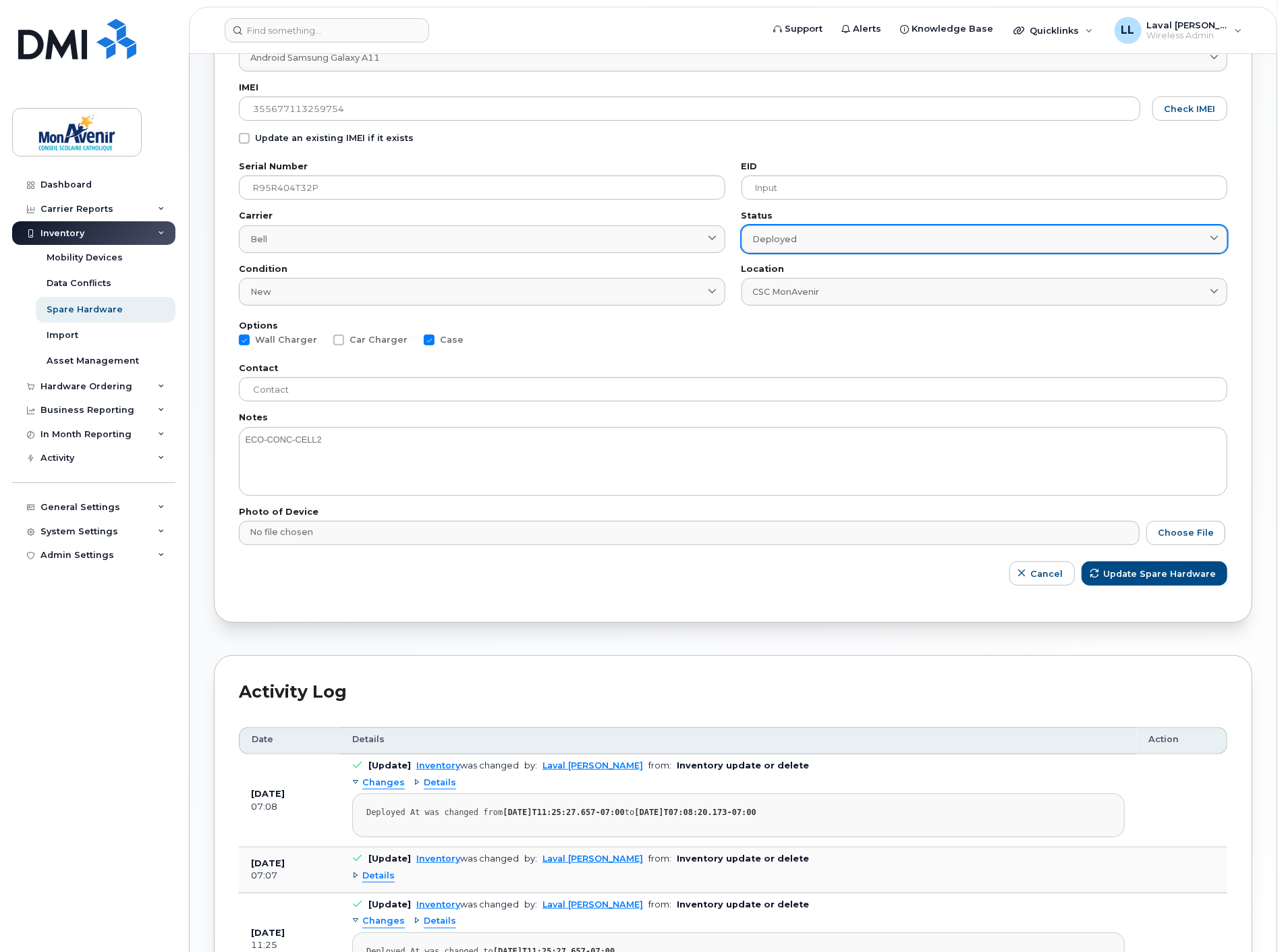
click at [847, 234] on div "Deployed" at bounding box center [985, 239] width 464 height 13
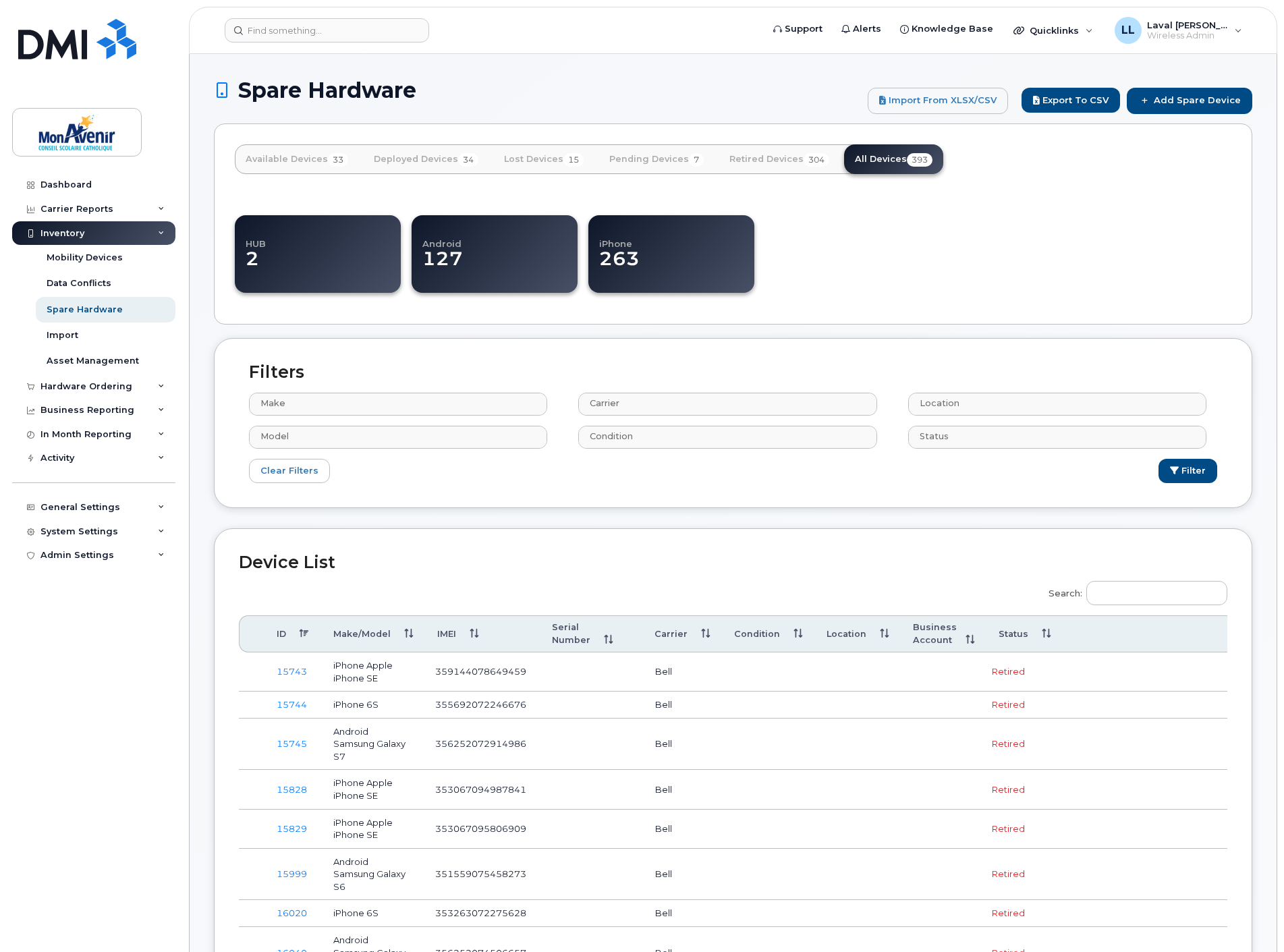
select select
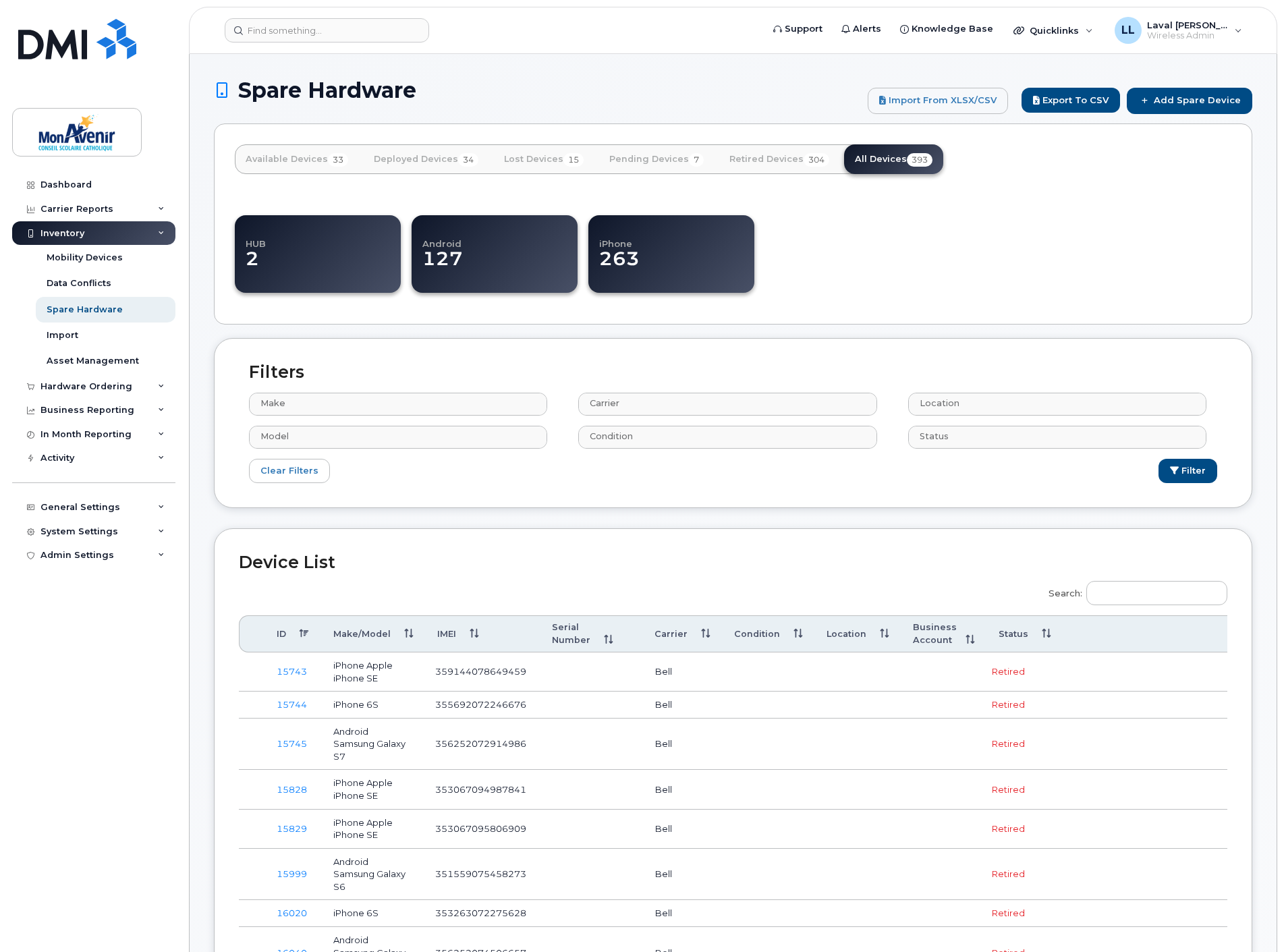
select select
click at [1141, 592] on input "Search:" at bounding box center [1156, 593] width 141 height 25
paste input "355677113259754"
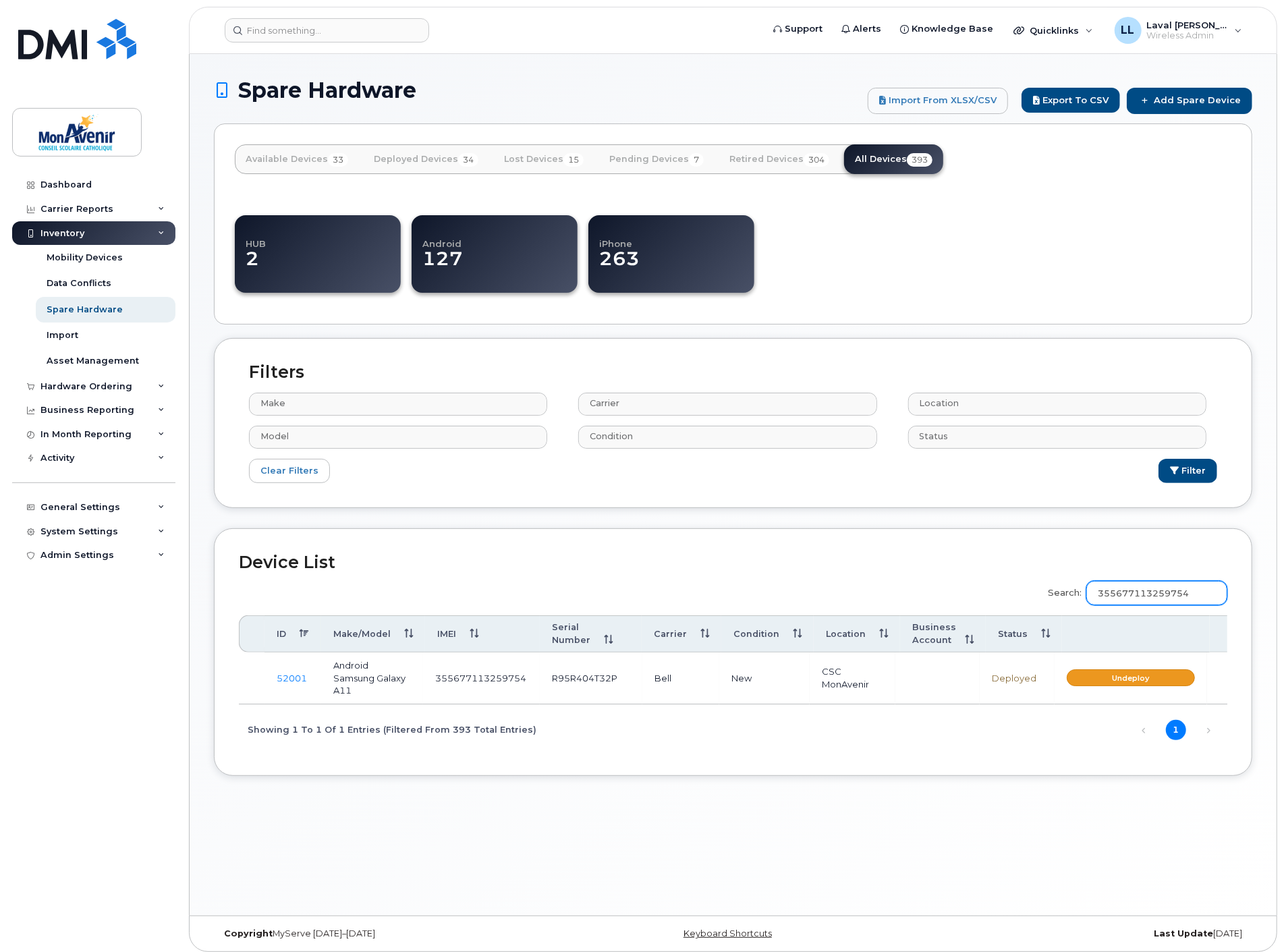
type input "355677113259754"
click at [1140, 677] on link "Undeploy" at bounding box center [1130, 677] width 128 height 17
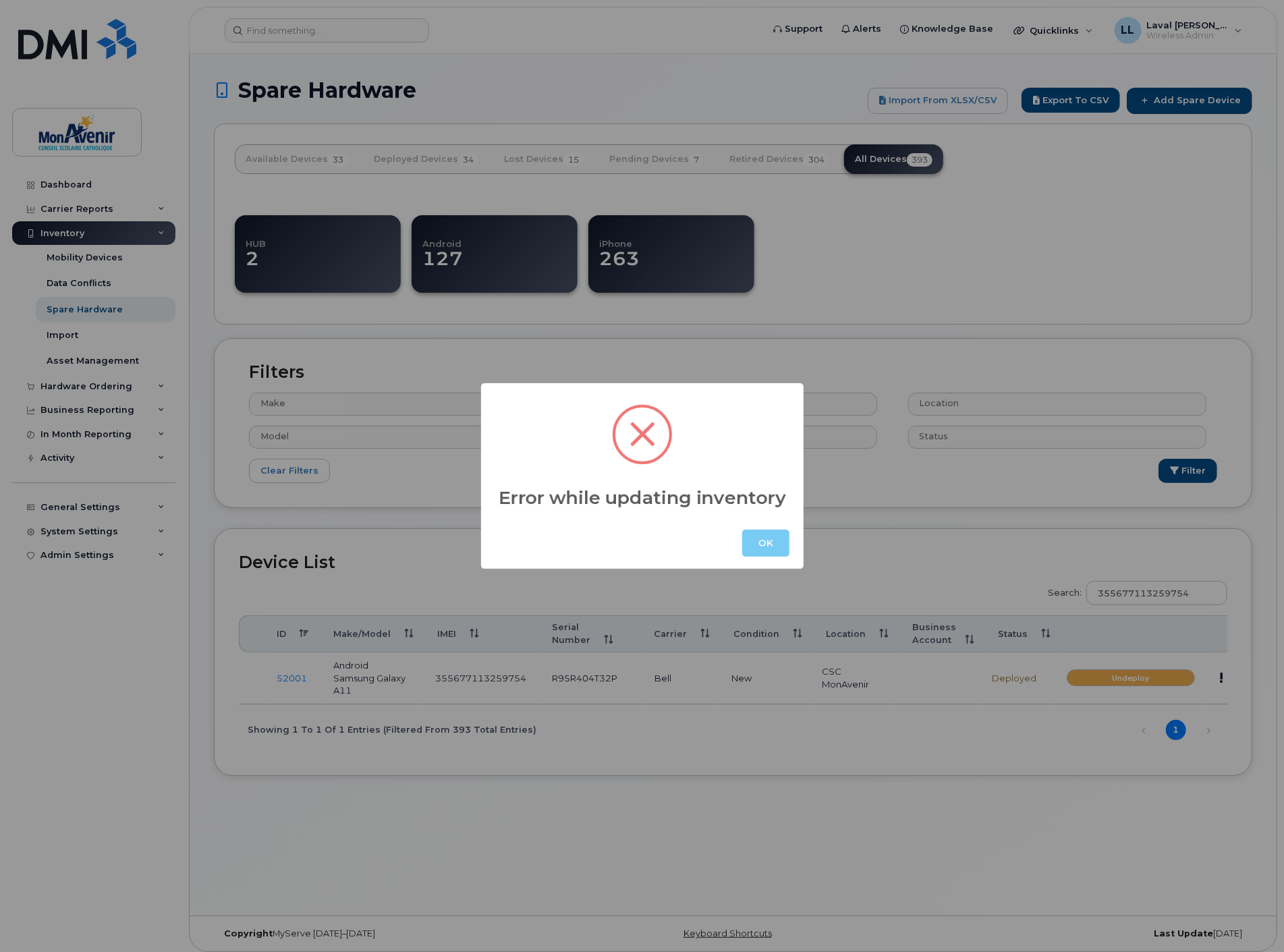
click at [768, 545] on button "OK" at bounding box center [765, 543] width 47 height 27
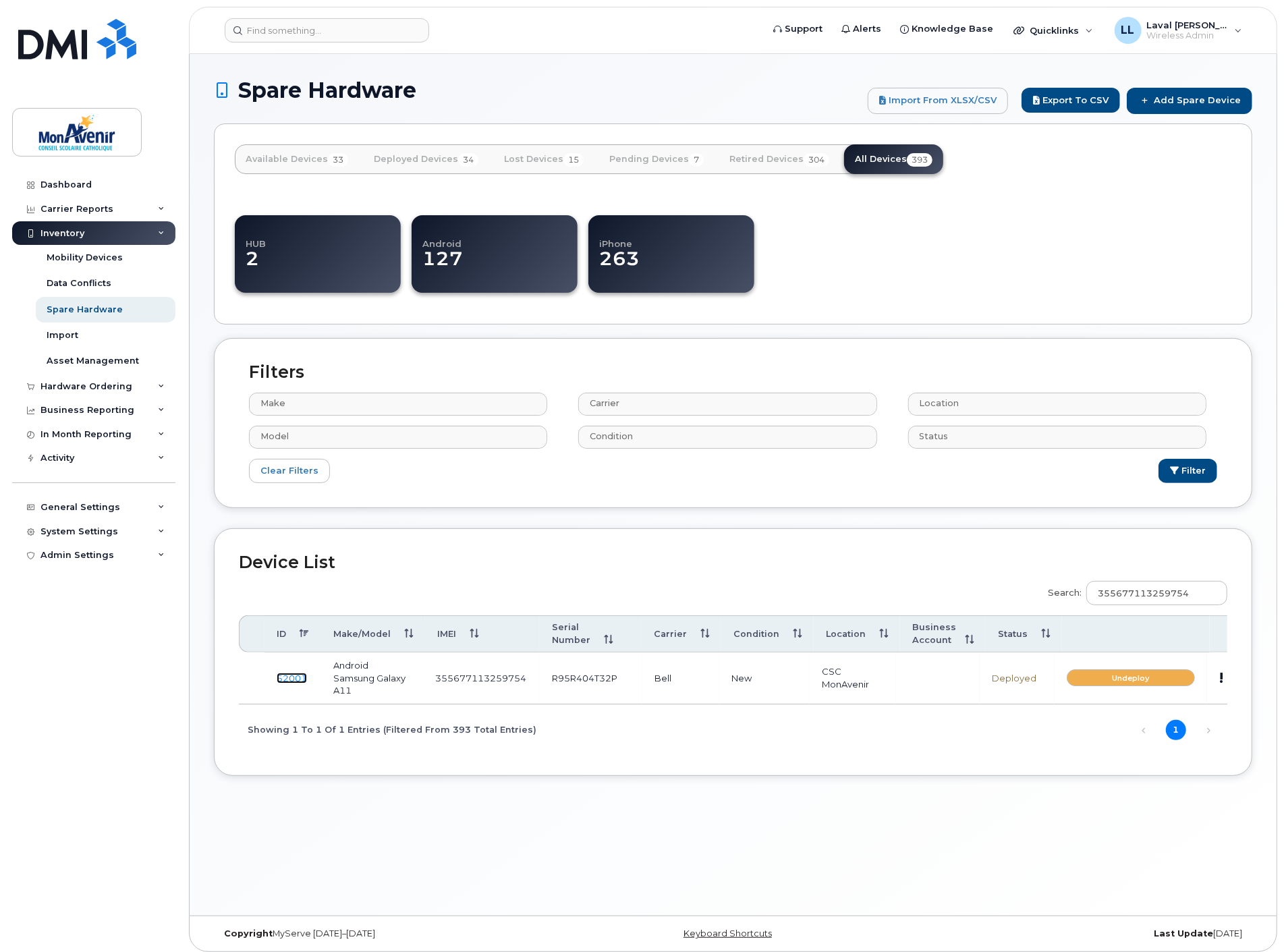
click at [284, 675] on link "52001" at bounding box center [292, 678] width 30 height 11
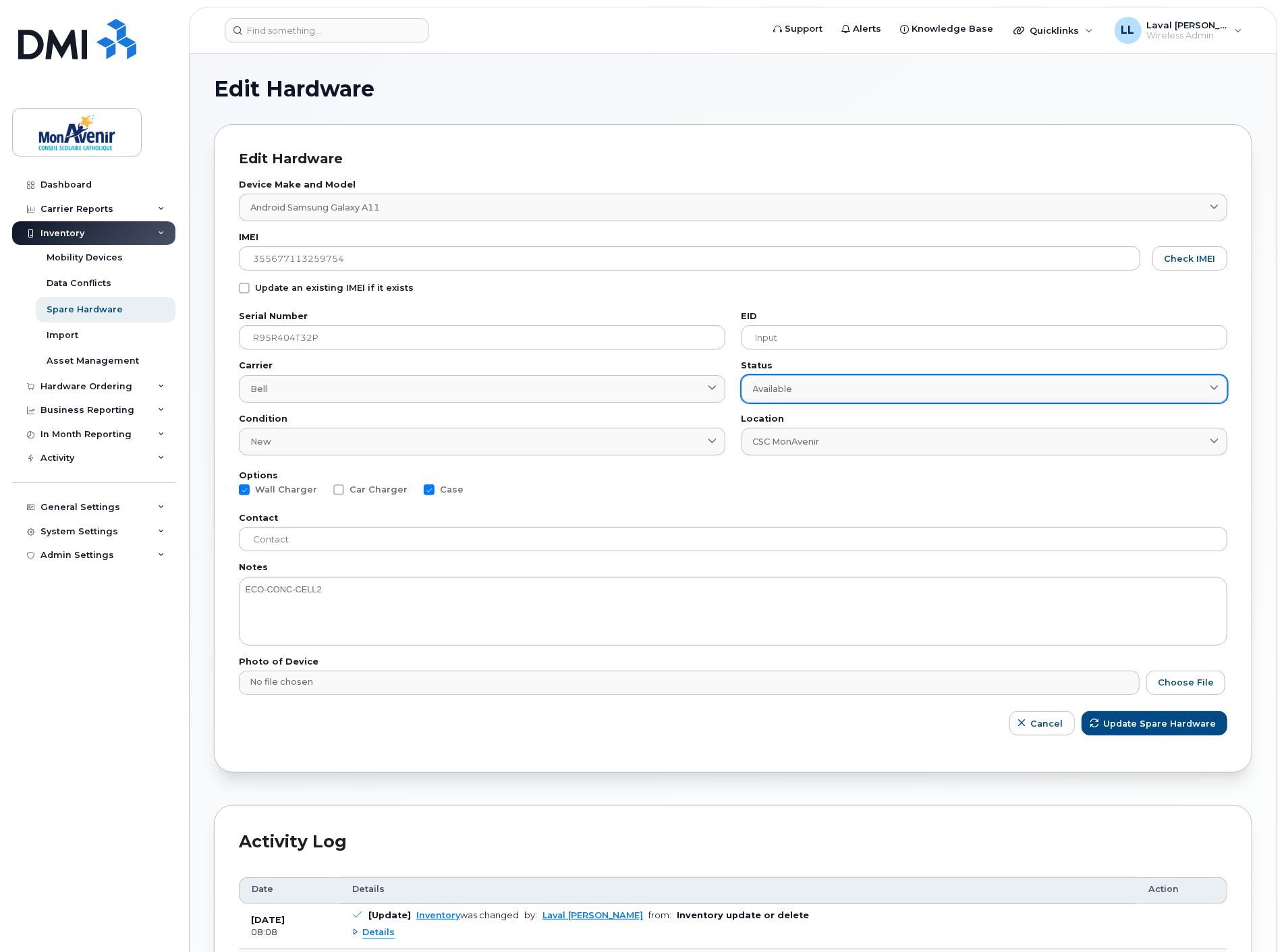
click at [878, 389] on div "Available" at bounding box center [985, 389] width 464 height 13
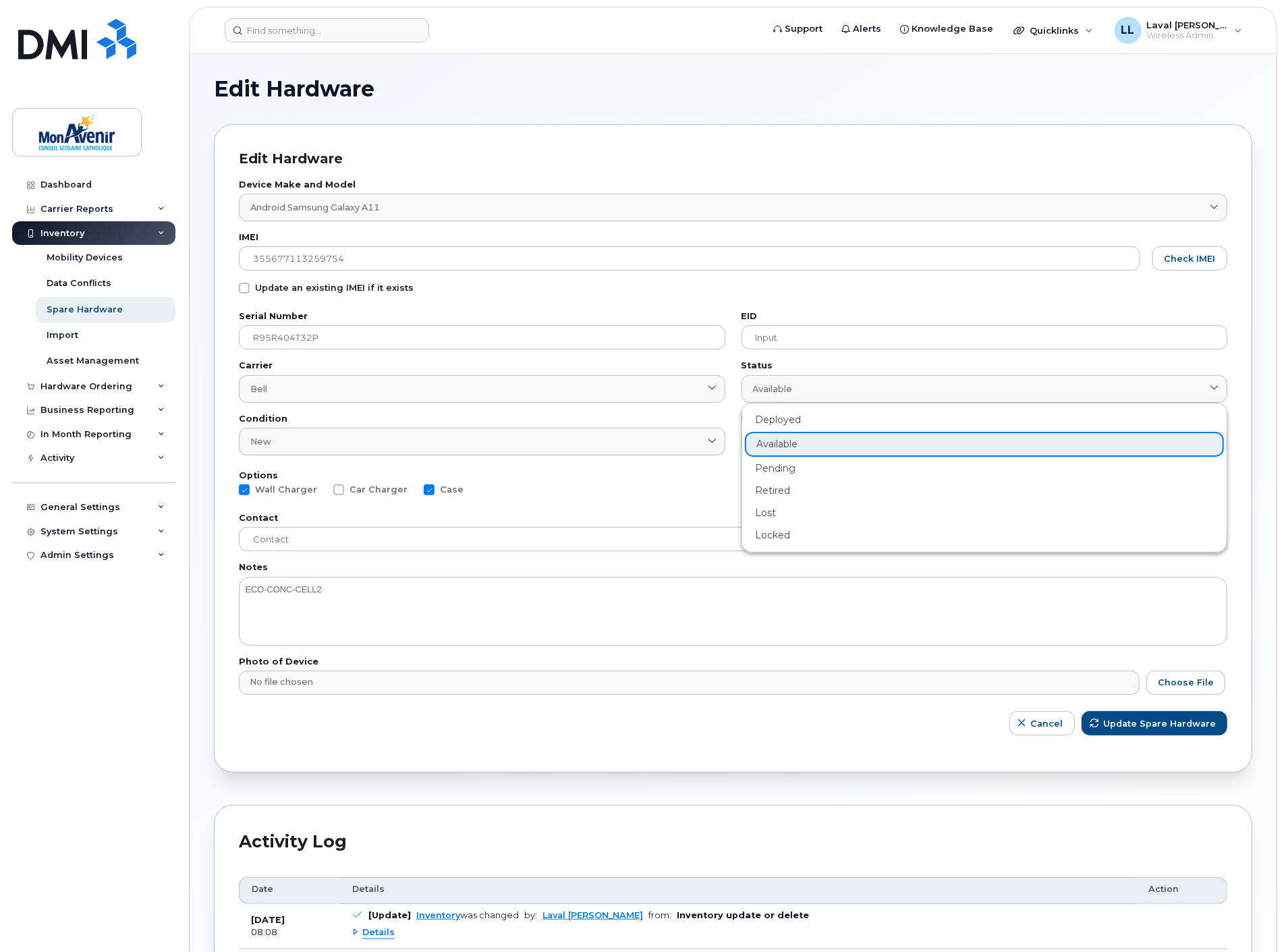
click at [885, 698] on input "file" at bounding box center [733, 686] width 988 height 31
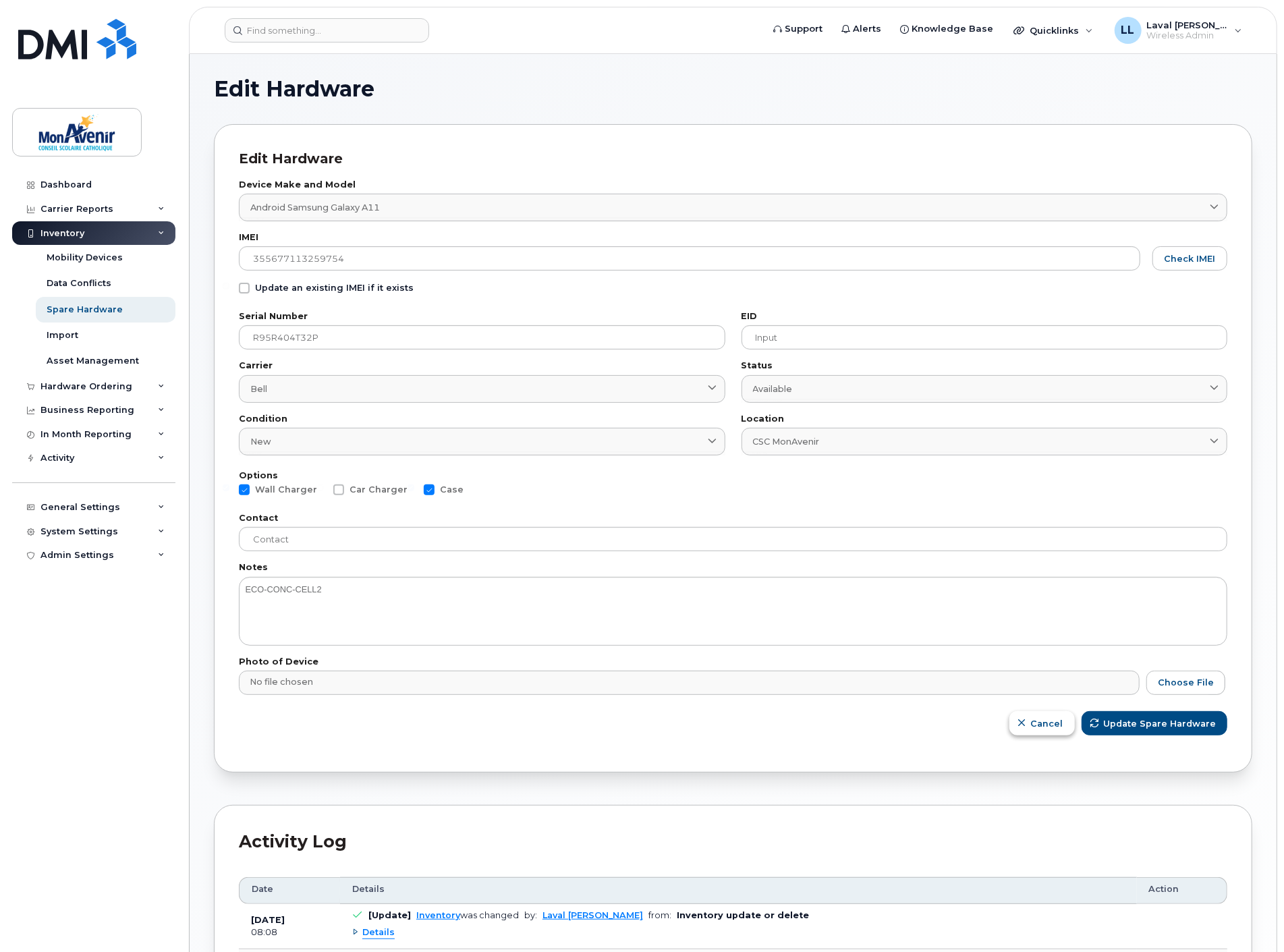
click at [1039, 717] on span "Cancel" at bounding box center [1047, 723] width 33 height 13
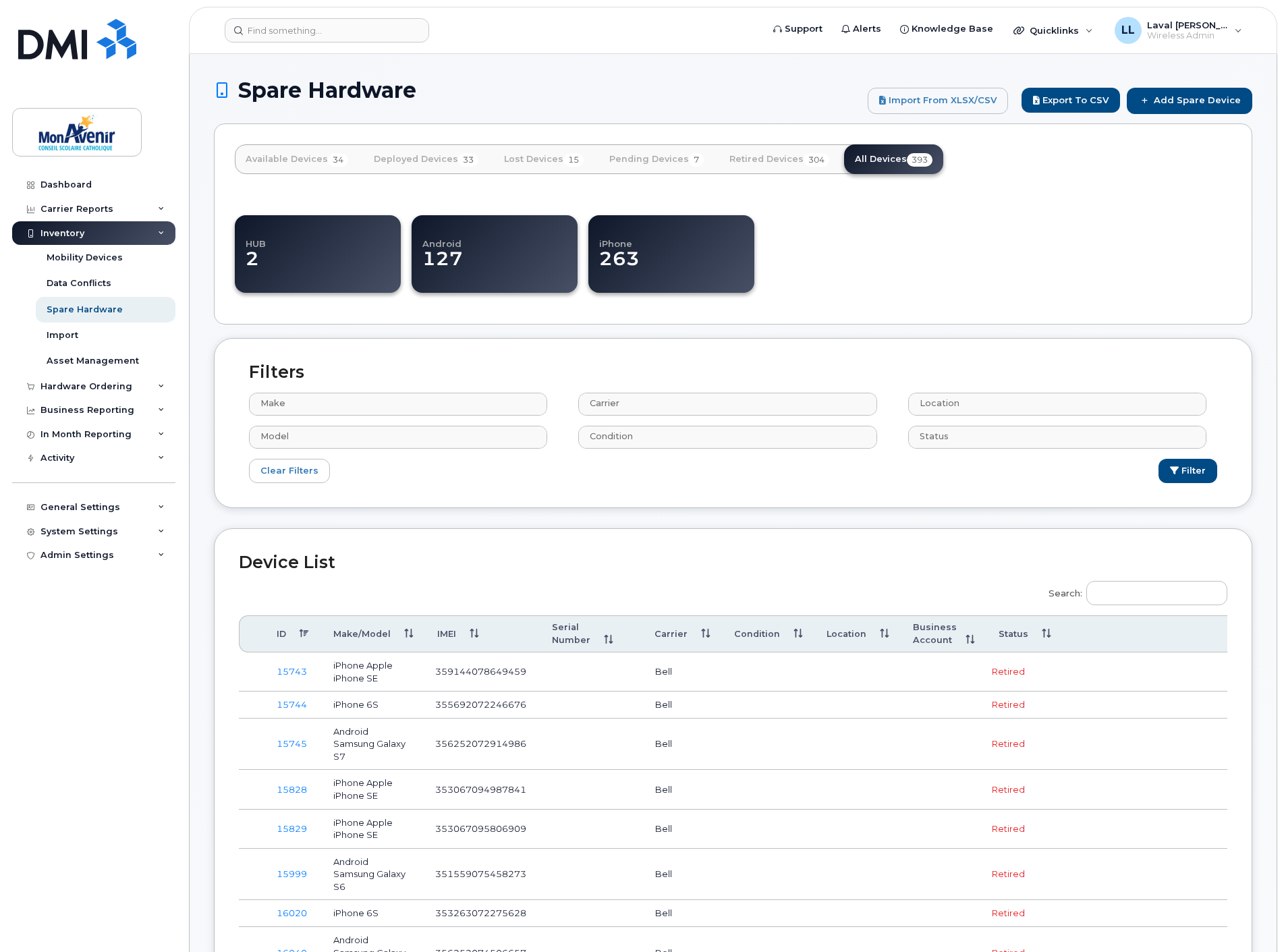
select select
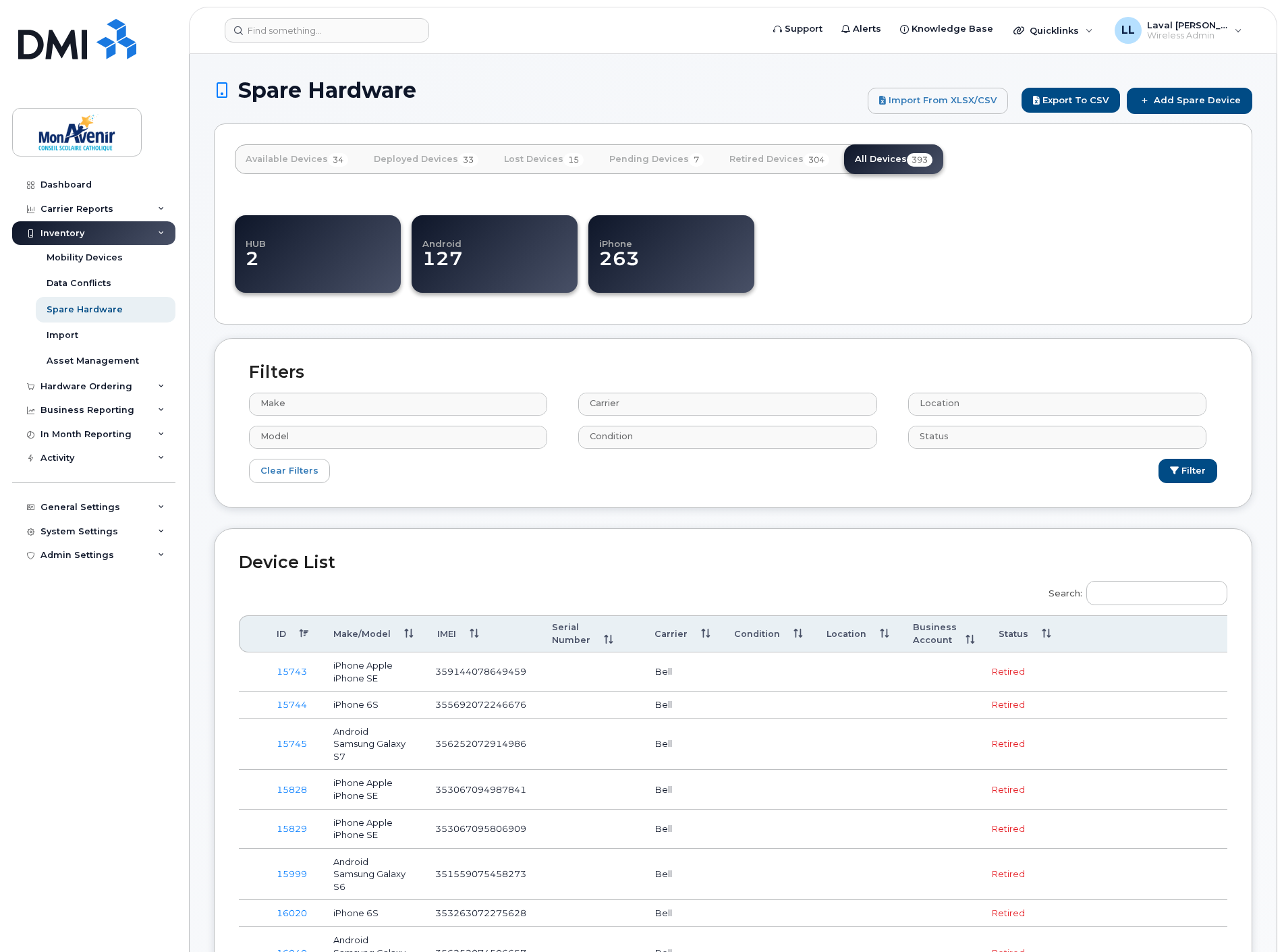
select select
click at [1139, 603] on input "Search:" at bounding box center [1156, 593] width 141 height 25
paste input "355677113259754"
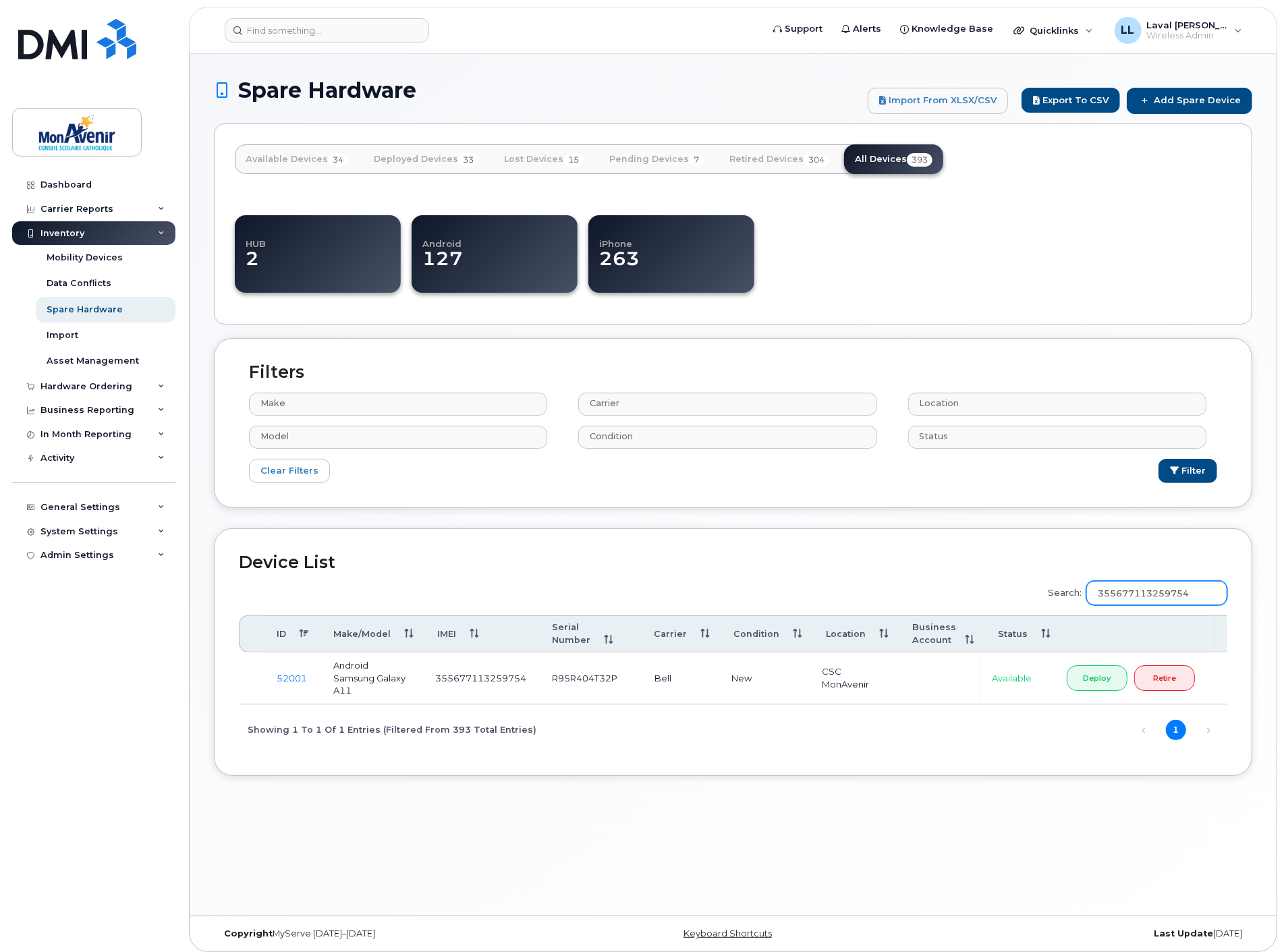
type input "355677113259754"
click at [292, 676] on link "52001" at bounding box center [292, 678] width 30 height 11
